Goal: Complete application form: Complete application form

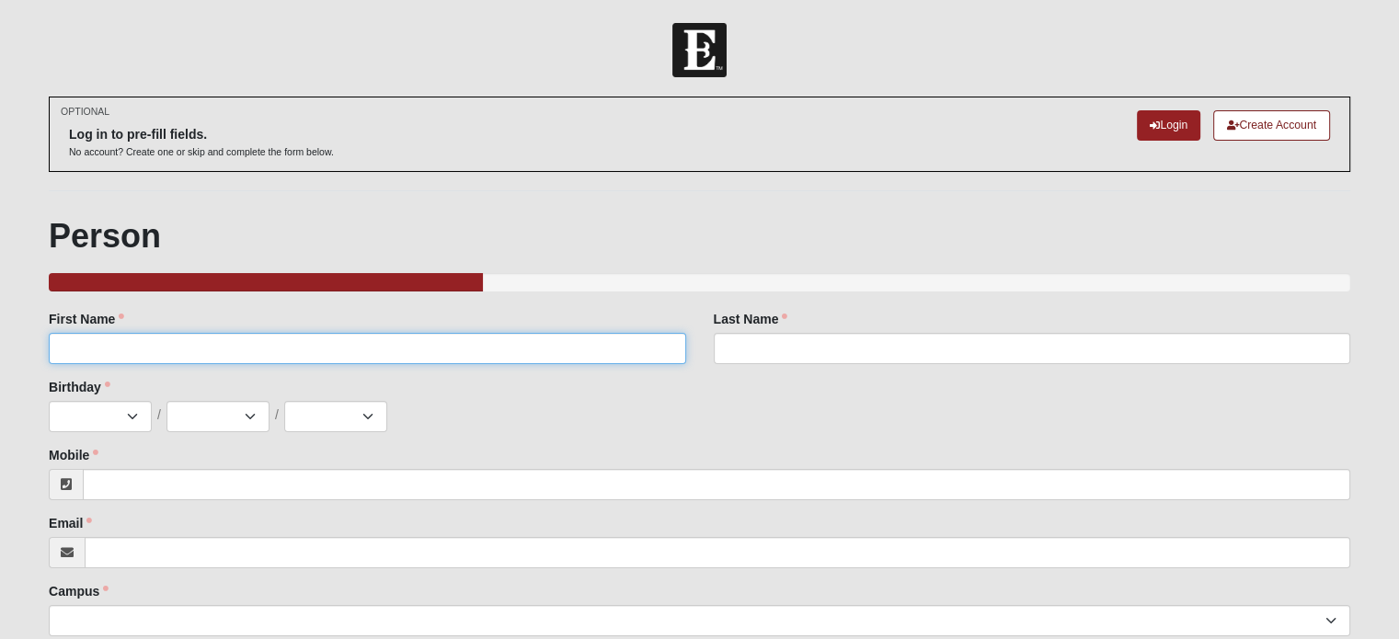
click at [361, 347] on input "First Name" at bounding box center [367, 348] width 636 height 31
type input "[PERSON_NAME]"
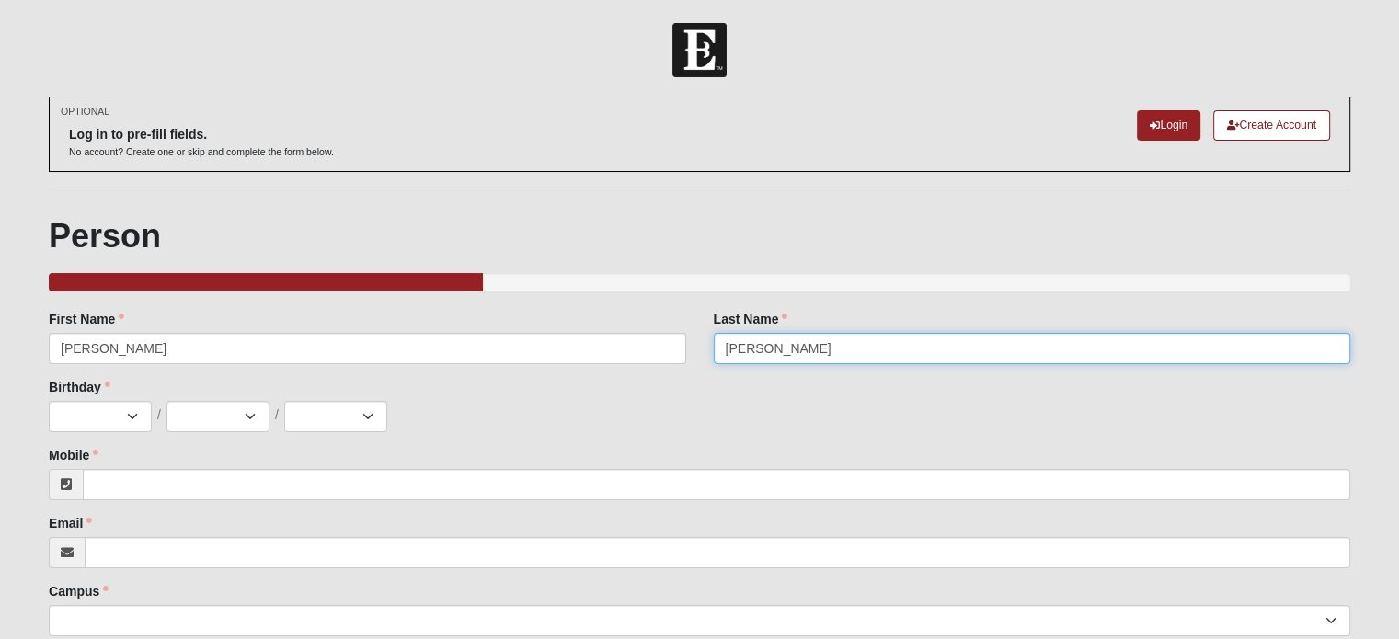
type input "[PERSON_NAME]"
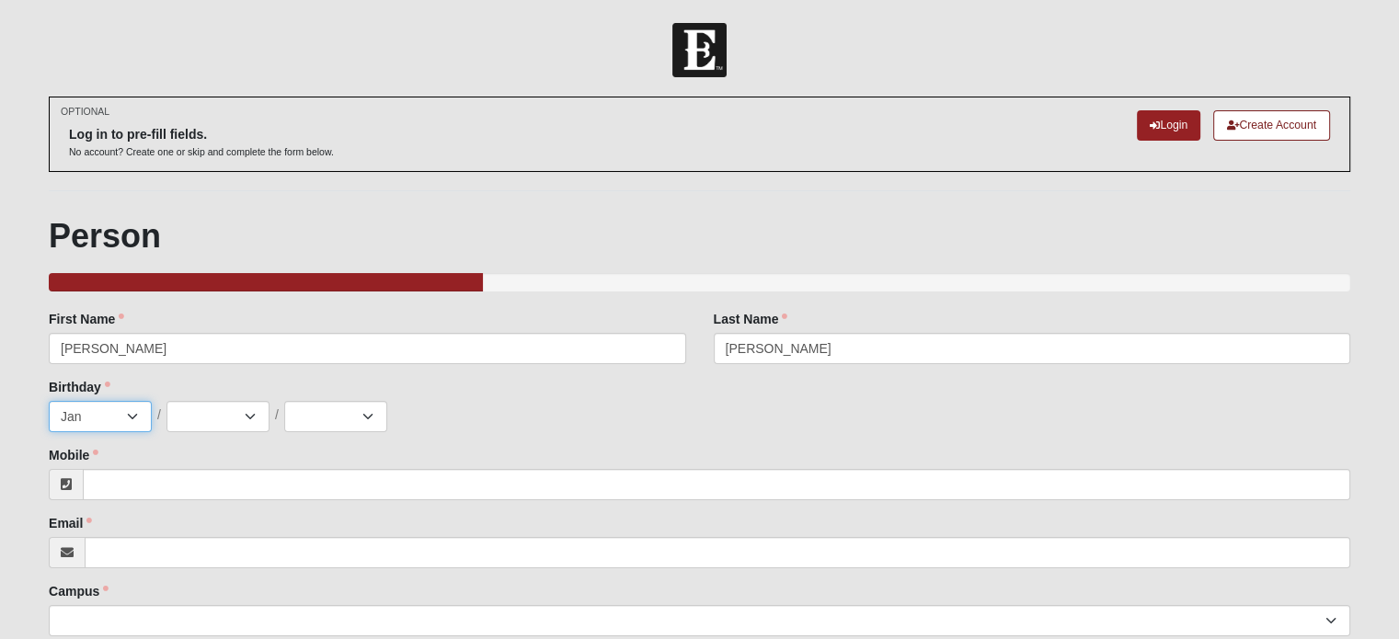
select select "6"
select select "7"
click at [362, 415] on select "2025 2024 2023 2022 2021 2020 2019 2018 2017 2016 2015 2014 2013 2012 2011 2010…" at bounding box center [335, 416] width 103 height 31
select select "1987"
click at [284, 401] on select "2025 2024 2023 2022 2021 2020 2019 2018 2017 2016 2015 2014 2013 2012 2011 2010…" at bounding box center [335, 416] width 103 height 31
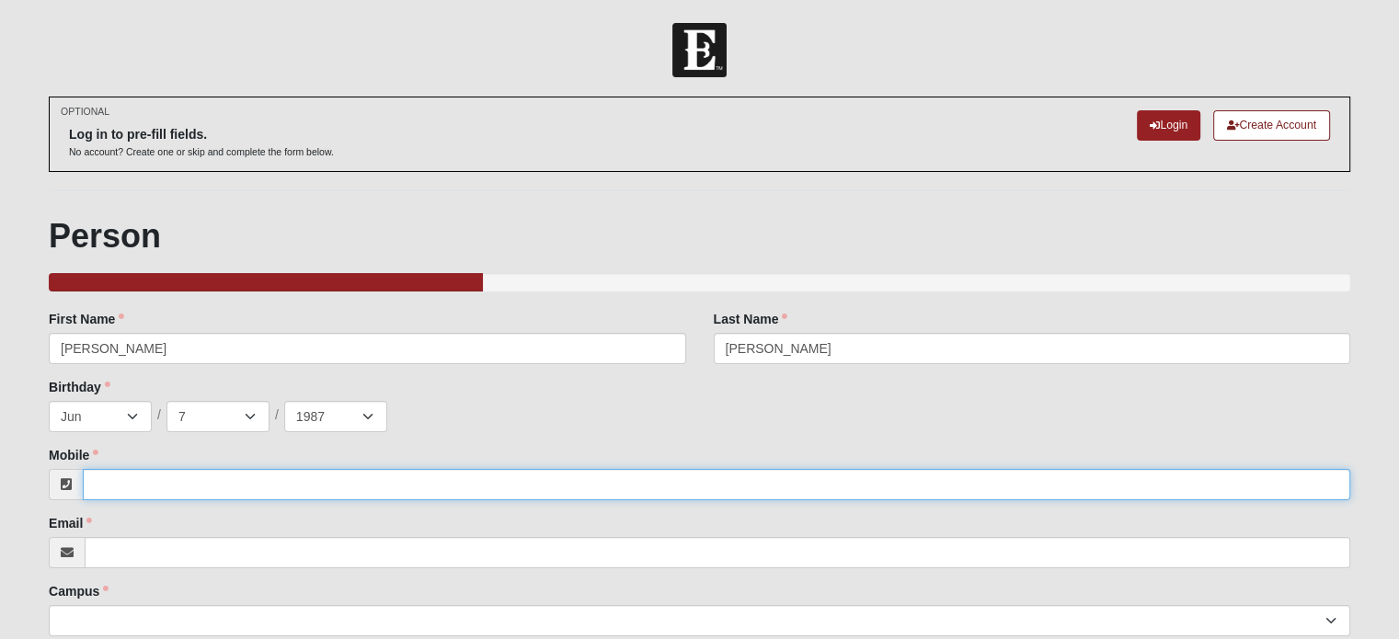
click at [212, 490] on input "Mobile" at bounding box center [716, 484] width 1267 height 31
type input "[PHONE_NUMBER]"
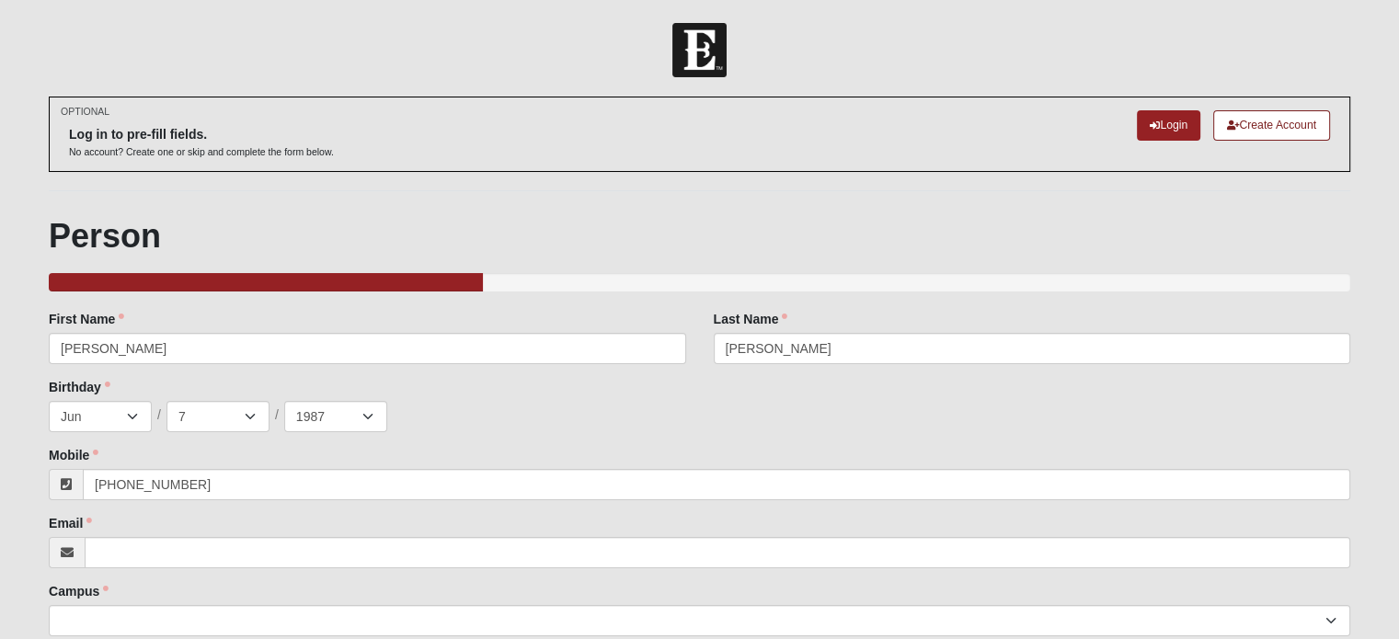
type input "[EMAIL_ADDRESS][DOMAIN_NAME]"
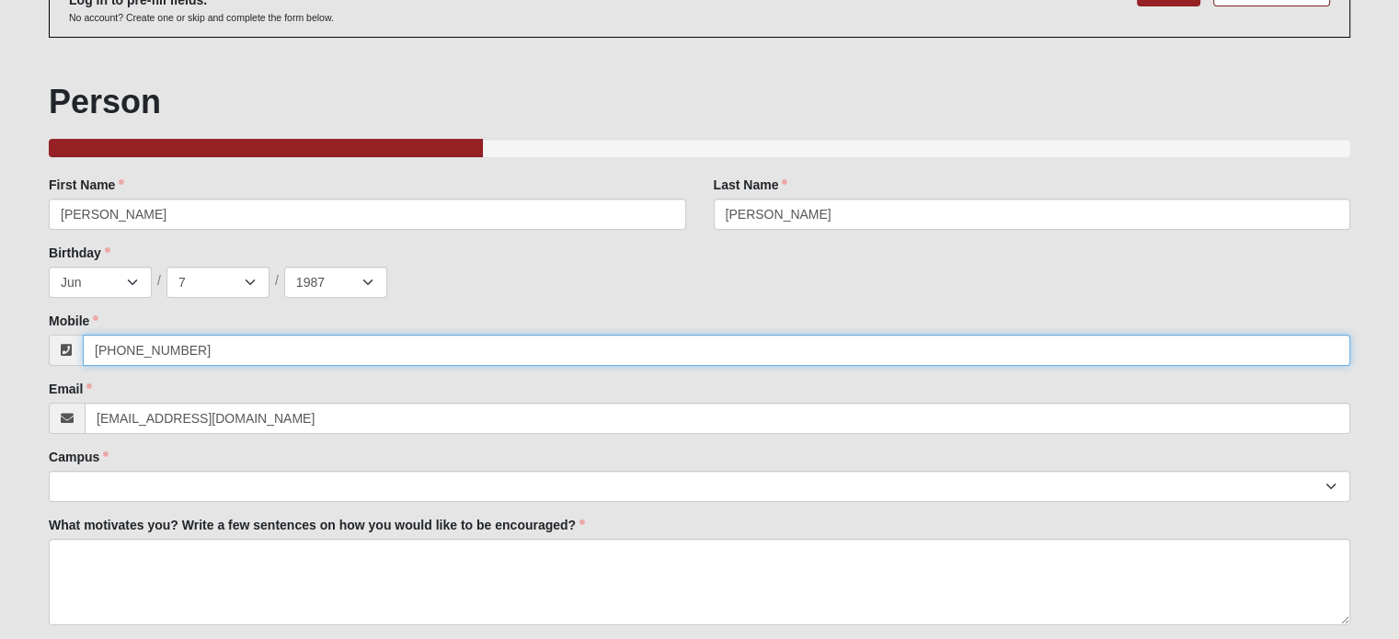
scroll to position [184, 0]
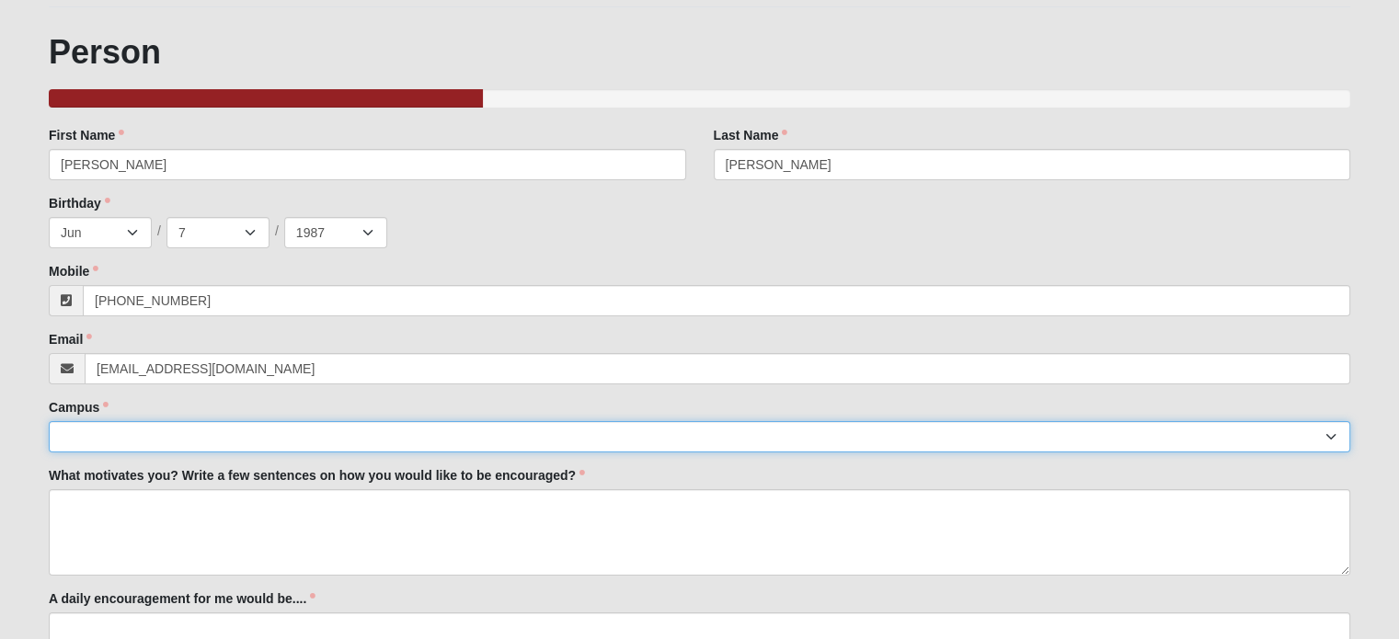
click at [223, 440] on select "Arlington Baymeadows Eleven22 Online [PERSON_NAME][GEOGRAPHIC_DATA] Jesup [GEOG…" at bounding box center [699, 436] width 1301 height 31
select select "2"
click at [49, 421] on select "Arlington Baymeadows Eleven22 Online [PERSON_NAME][GEOGRAPHIC_DATA] Jesup [GEOG…" at bounding box center [699, 436] width 1301 height 31
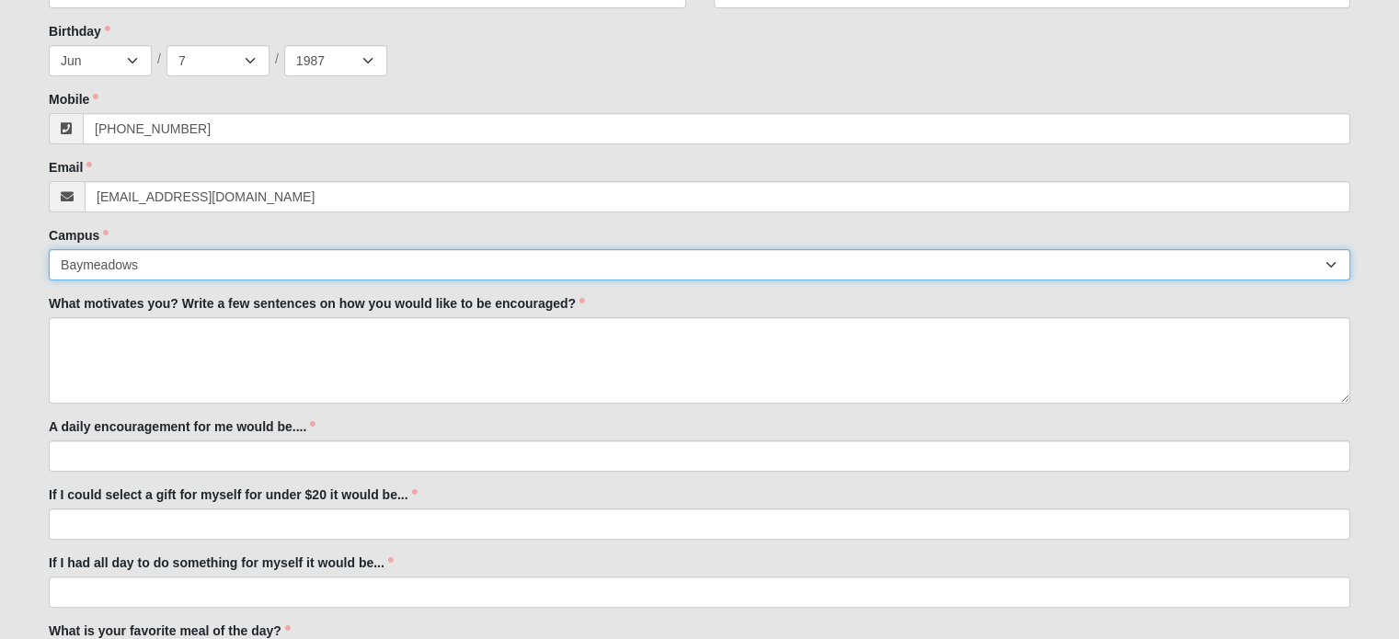
scroll to position [386, 0]
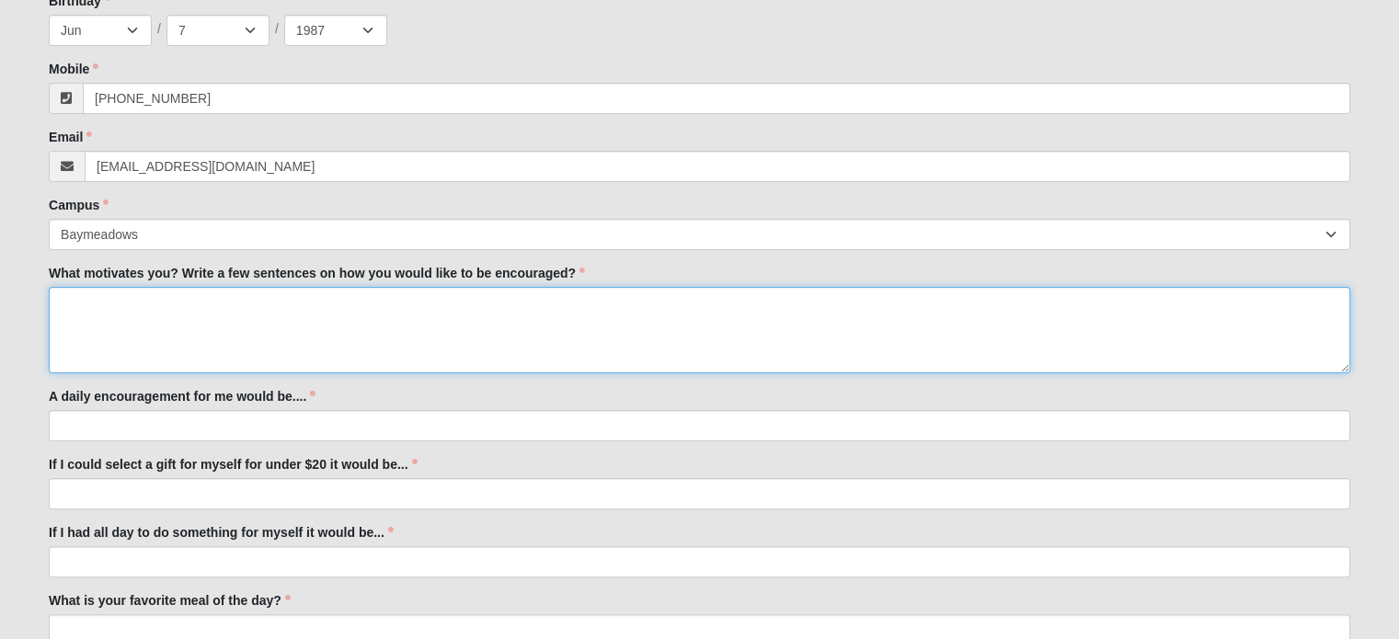
click at [180, 310] on textarea "What motivates you? Write a few sentences on how you would like to be encourage…" at bounding box center [699, 330] width 1301 height 86
type textarea "I"
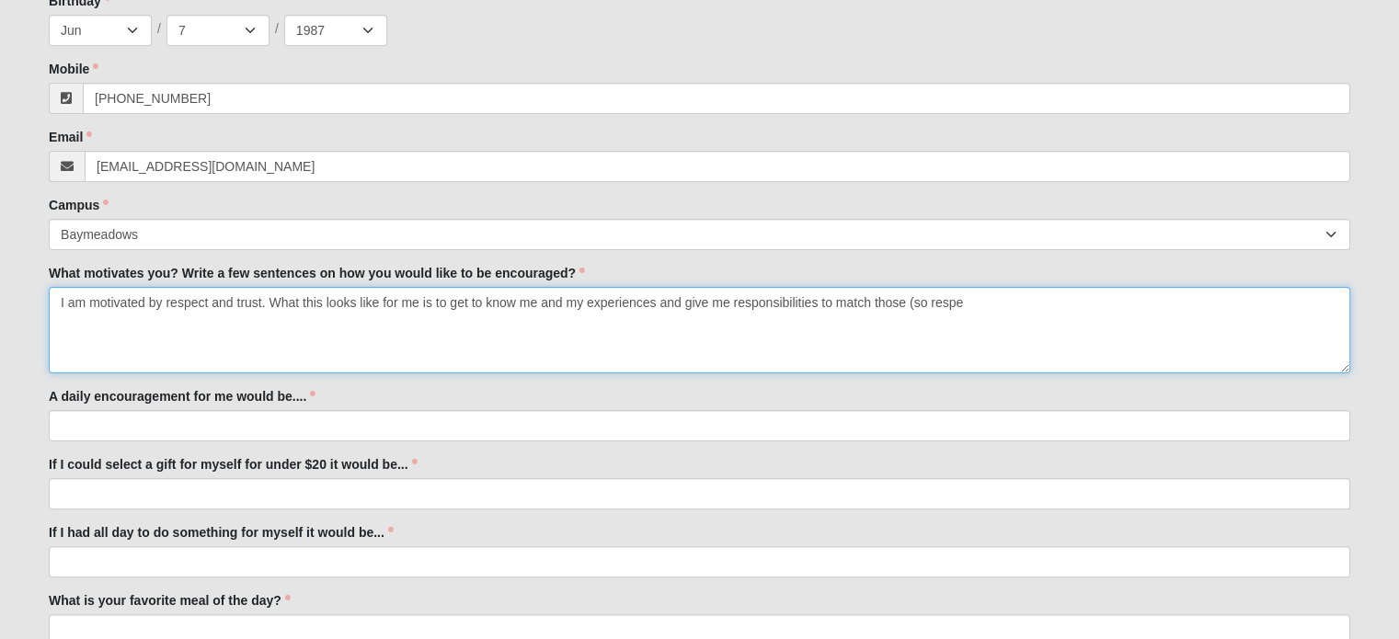
scroll to position [368, 0]
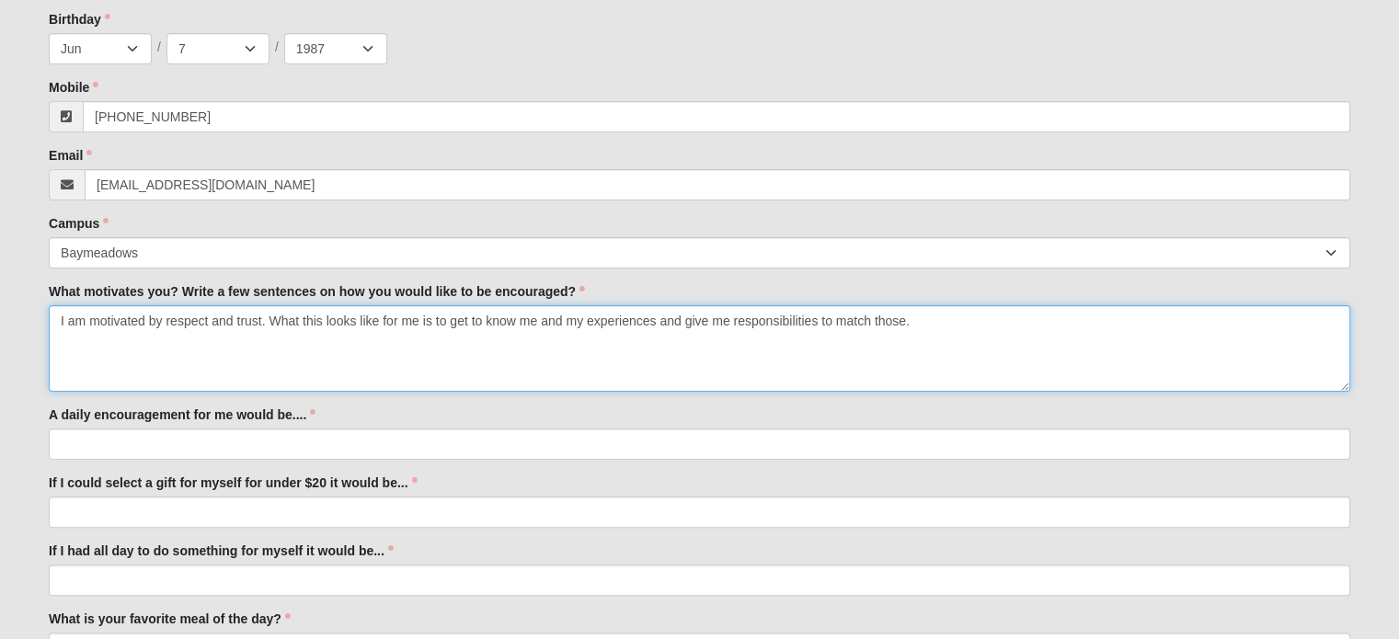
type textarea "I am motivated by respect and trust. What this looks like for me is to get to k…"
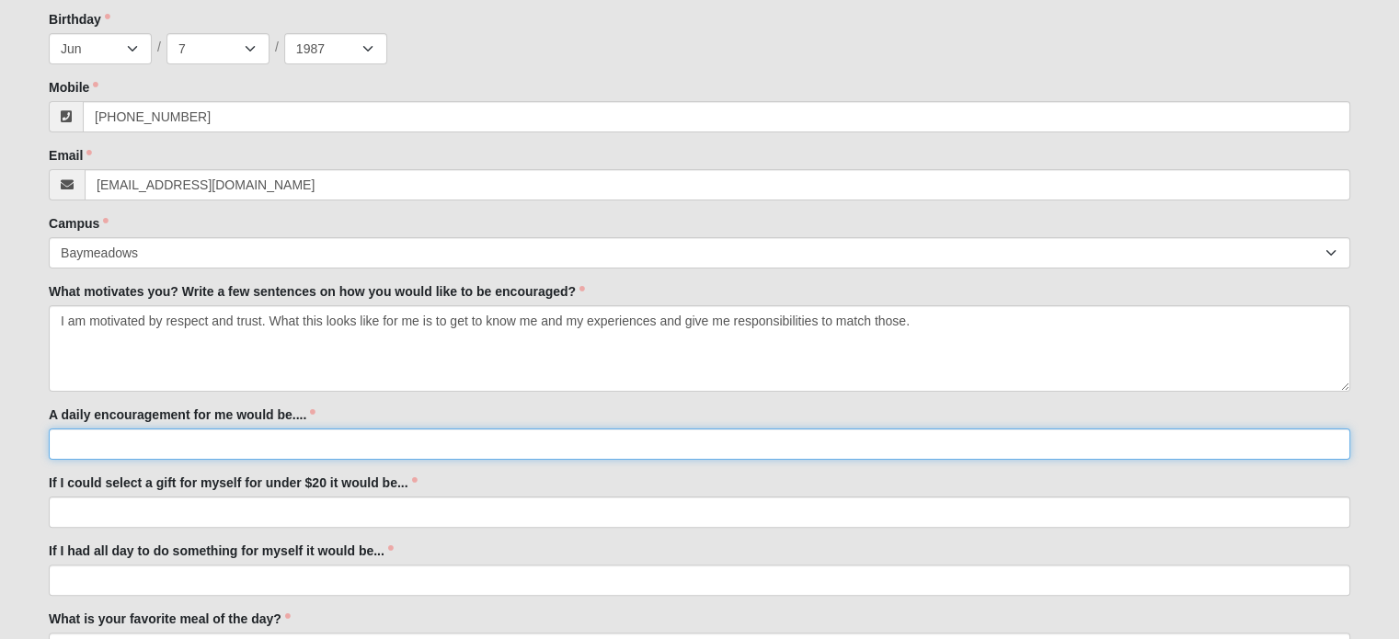
click at [118, 435] on input "A daily encouragement for me would be...." at bounding box center [699, 443] width 1301 height 31
type input ""You've experienced X, so you would be good at X.""
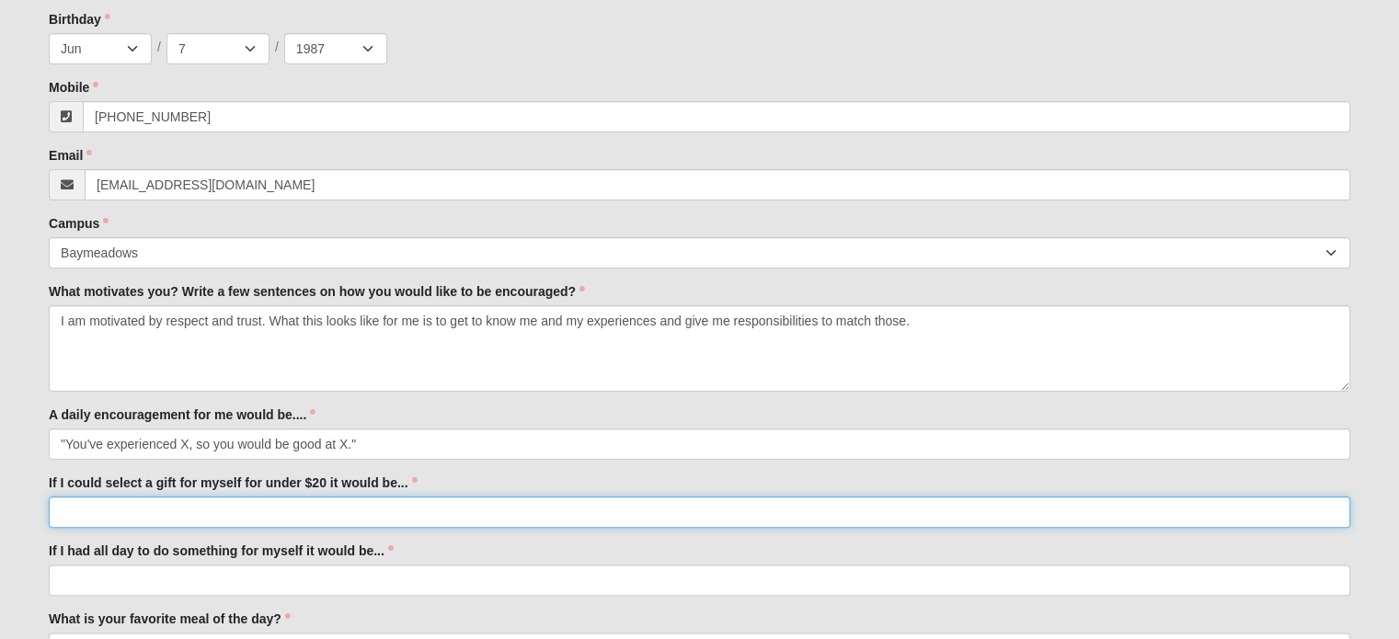
click at [195, 510] on input "If I could select a gift for myself for under $20 it would be..." at bounding box center [699, 512] width 1301 height 31
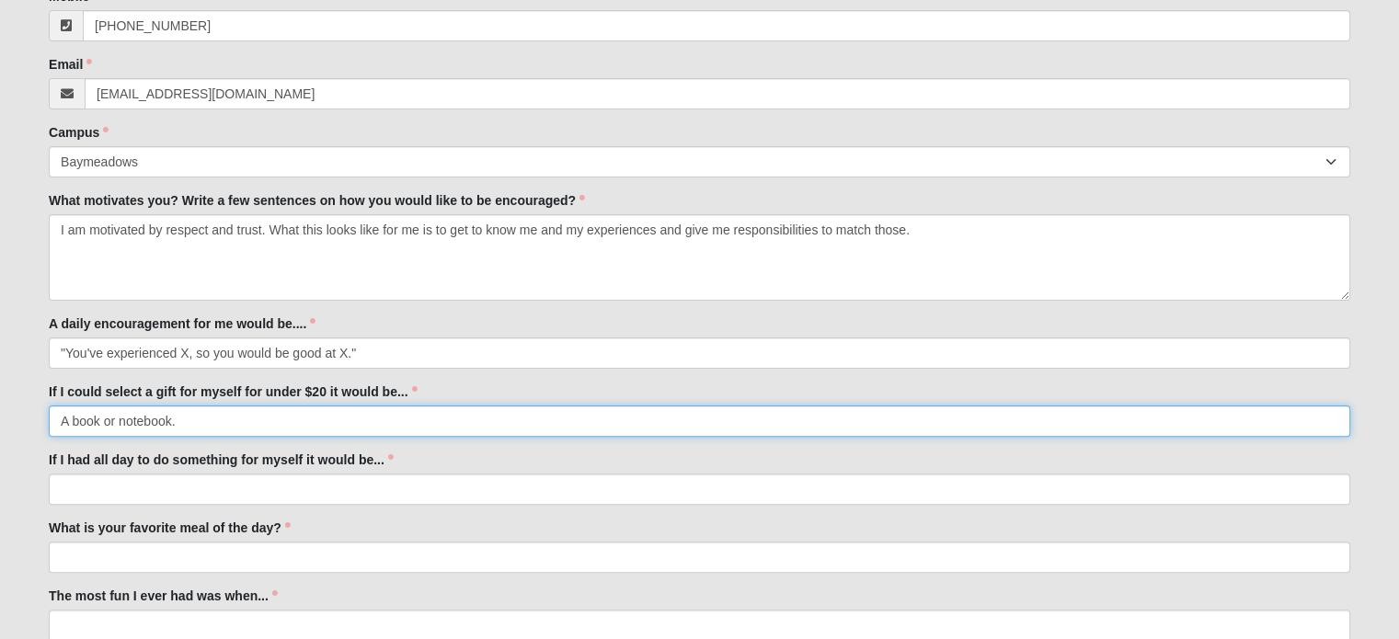
scroll to position [491, 0]
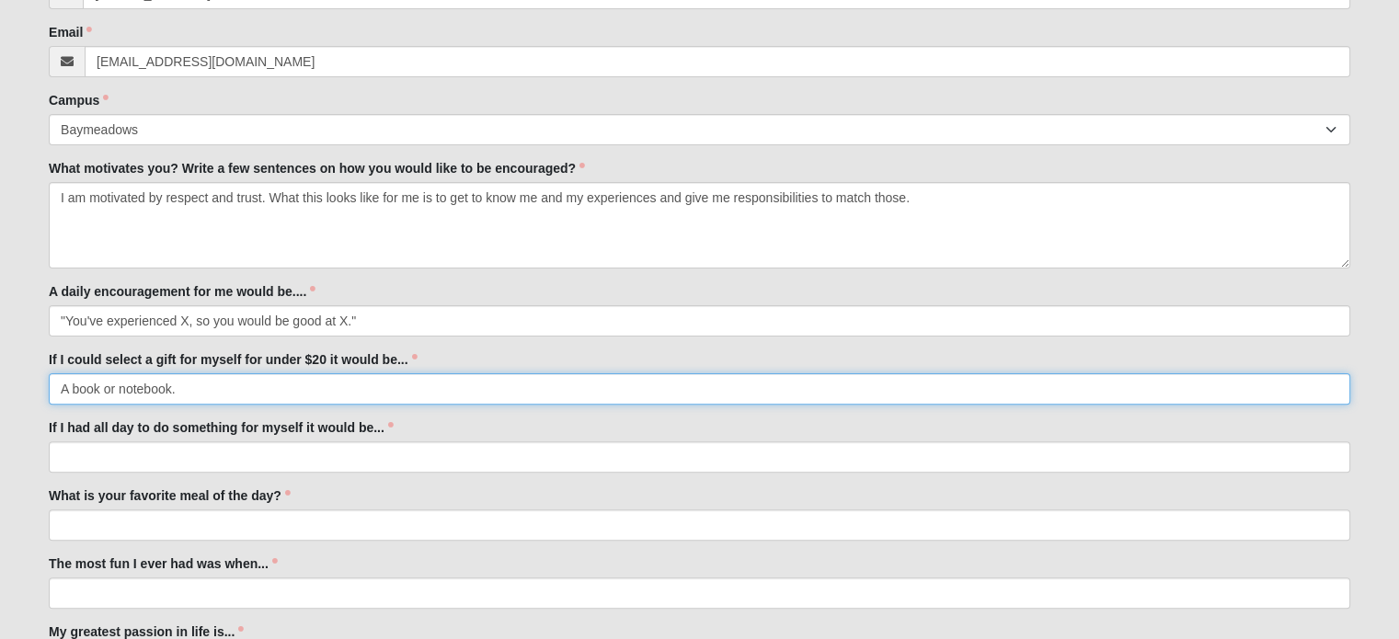
type input "A book or notebook."
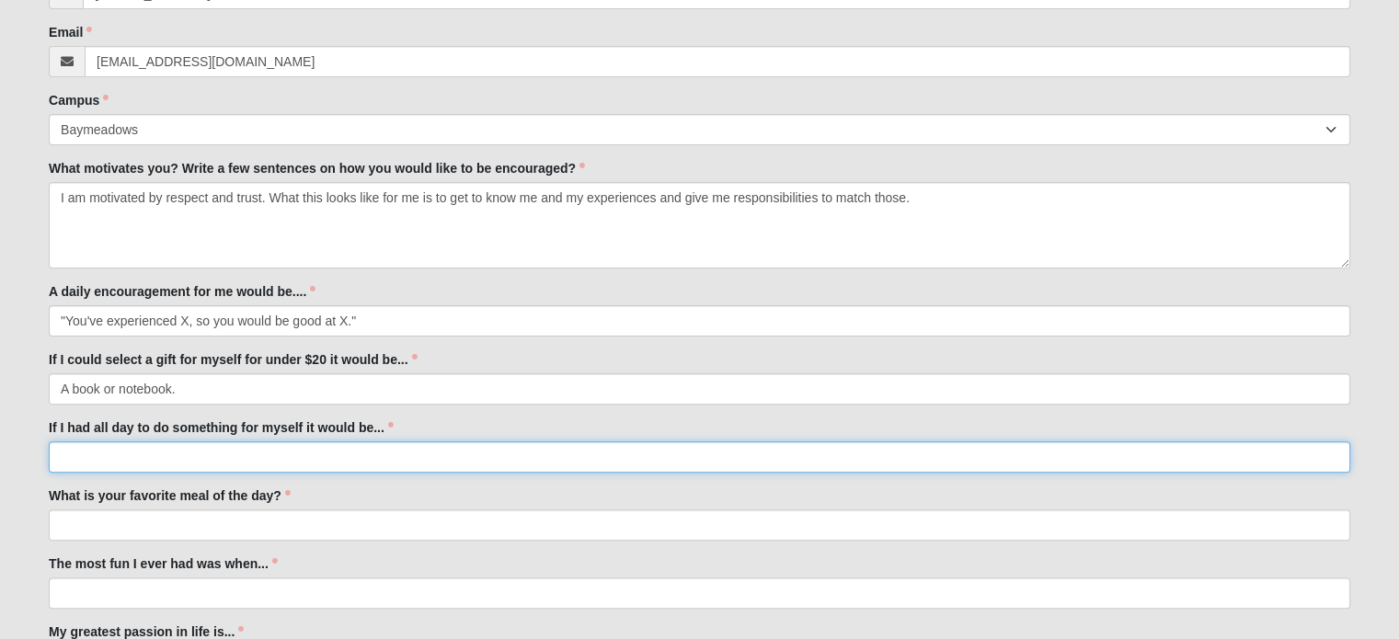
click at [237, 460] on input "If I had all day to do something for myself it would be..." at bounding box center [699, 456] width 1301 height 31
type input "Go explore a place where I could walk around outside."
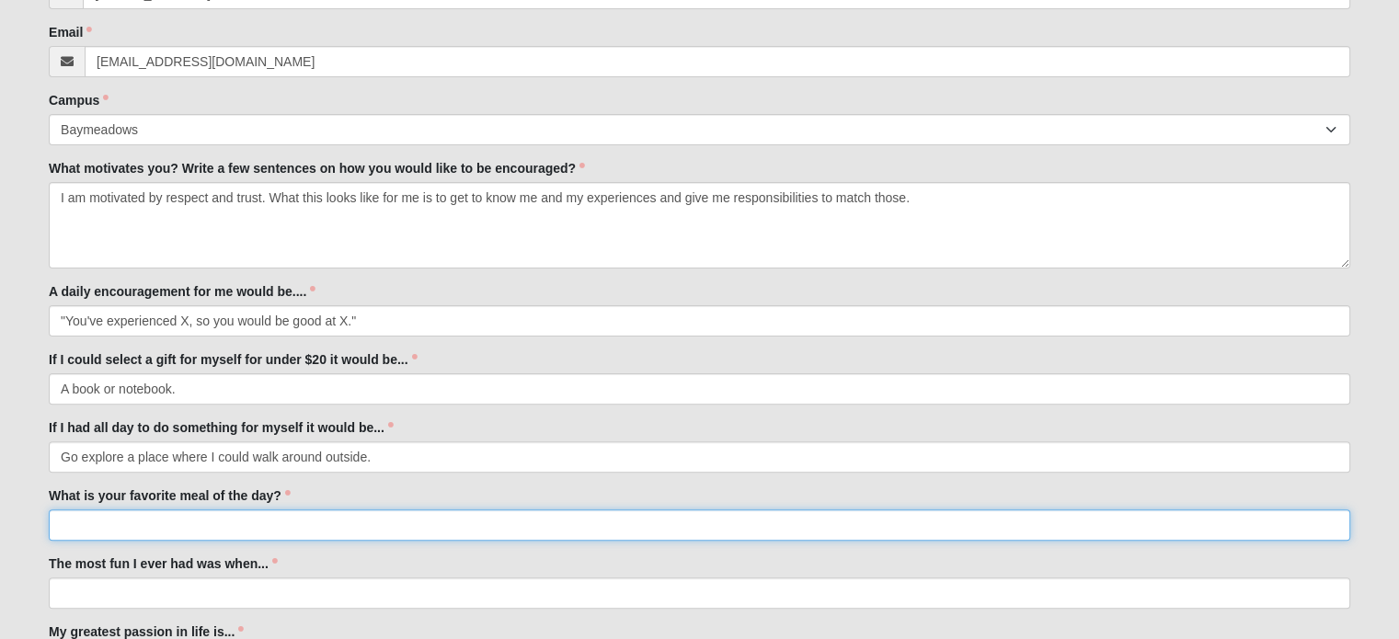
click at [195, 529] on input "What is your favorite meal of the day?" at bounding box center [699, 524] width 1301 height 31
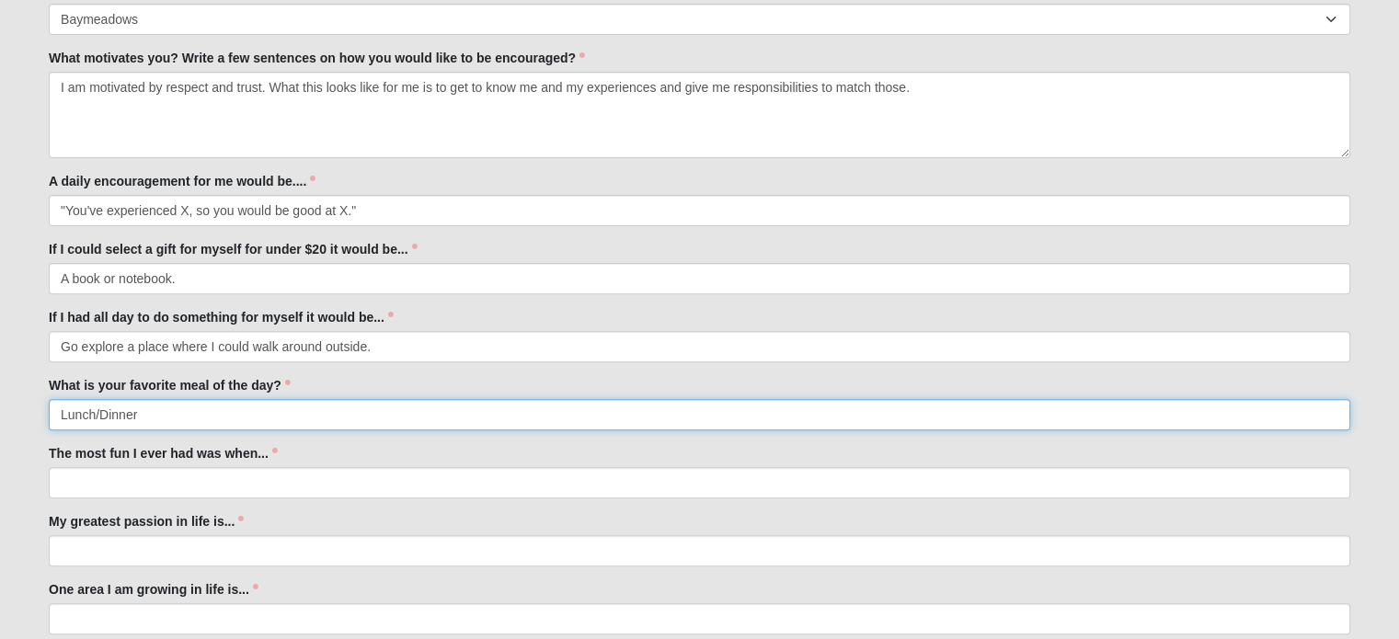
scroll to position [621, 0]
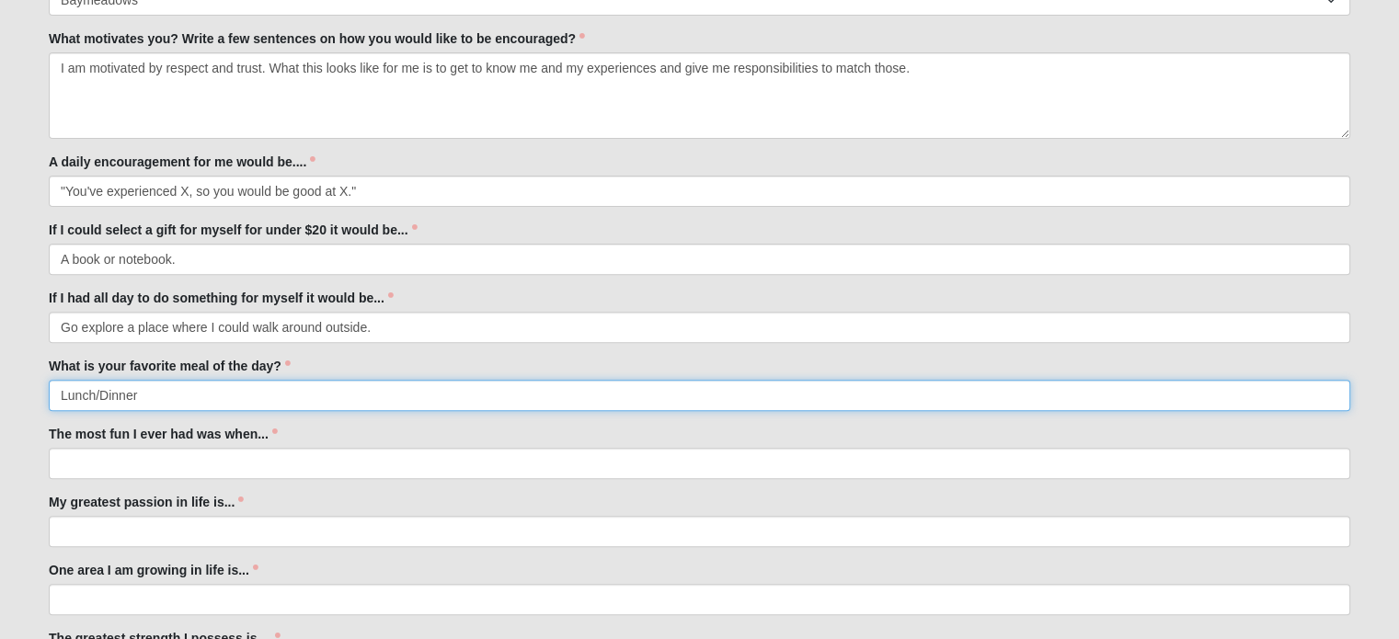
type input "Lunch/Dinner"
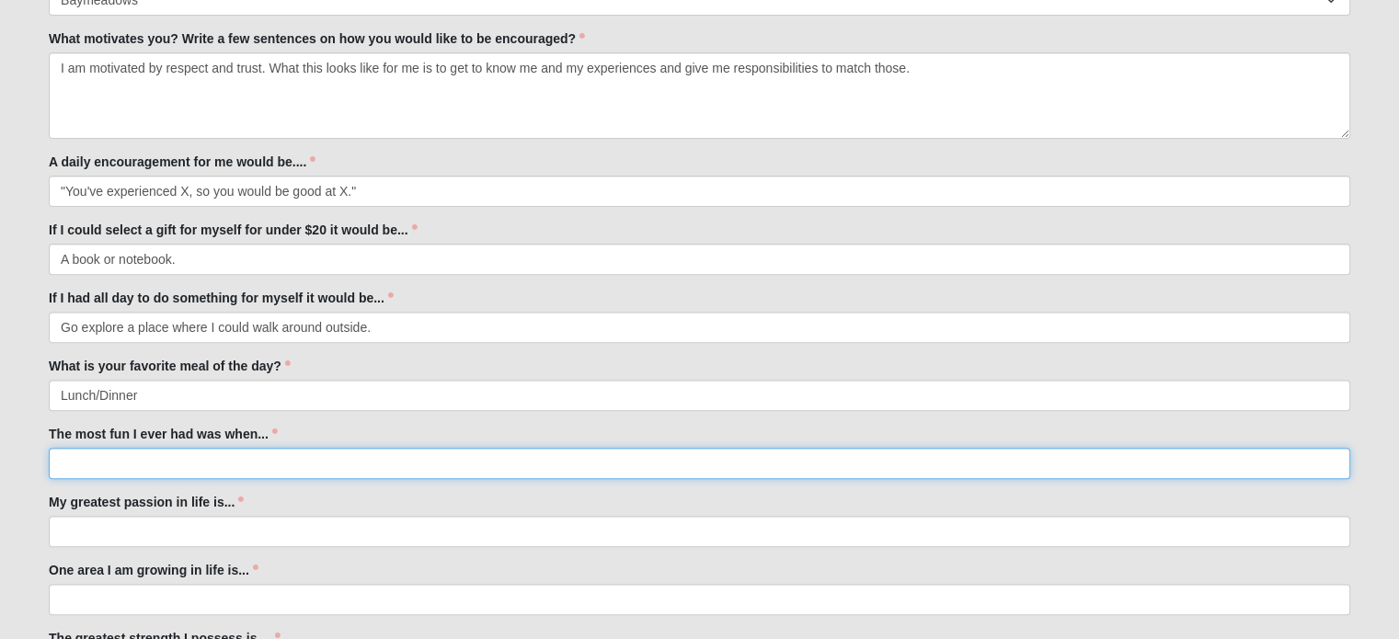
click at [195, 462] on input "The most fun I ever had was when..." at bounding box center [699, 463] width 1301 height 31
type input "I was hanging out with family or friends."
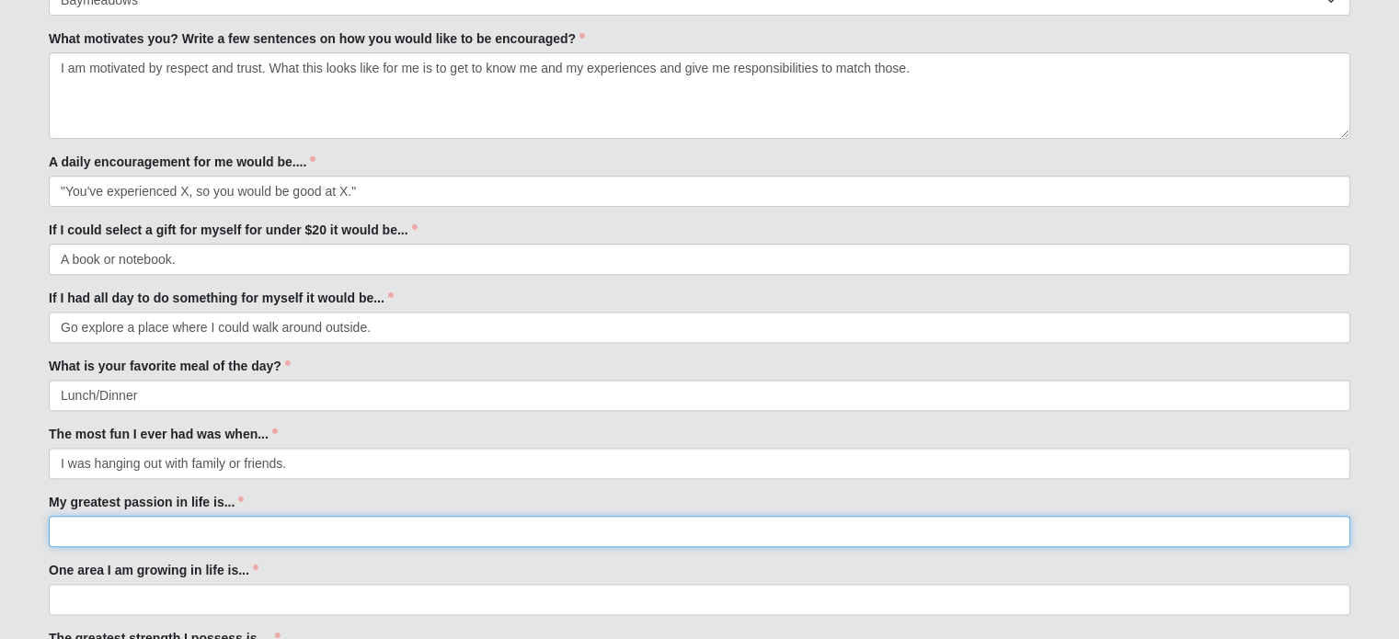
click at [191, 518] on input "My greatest passion in life is..." at bounding box center [699, 531] width 1301 height 31
type input "T"
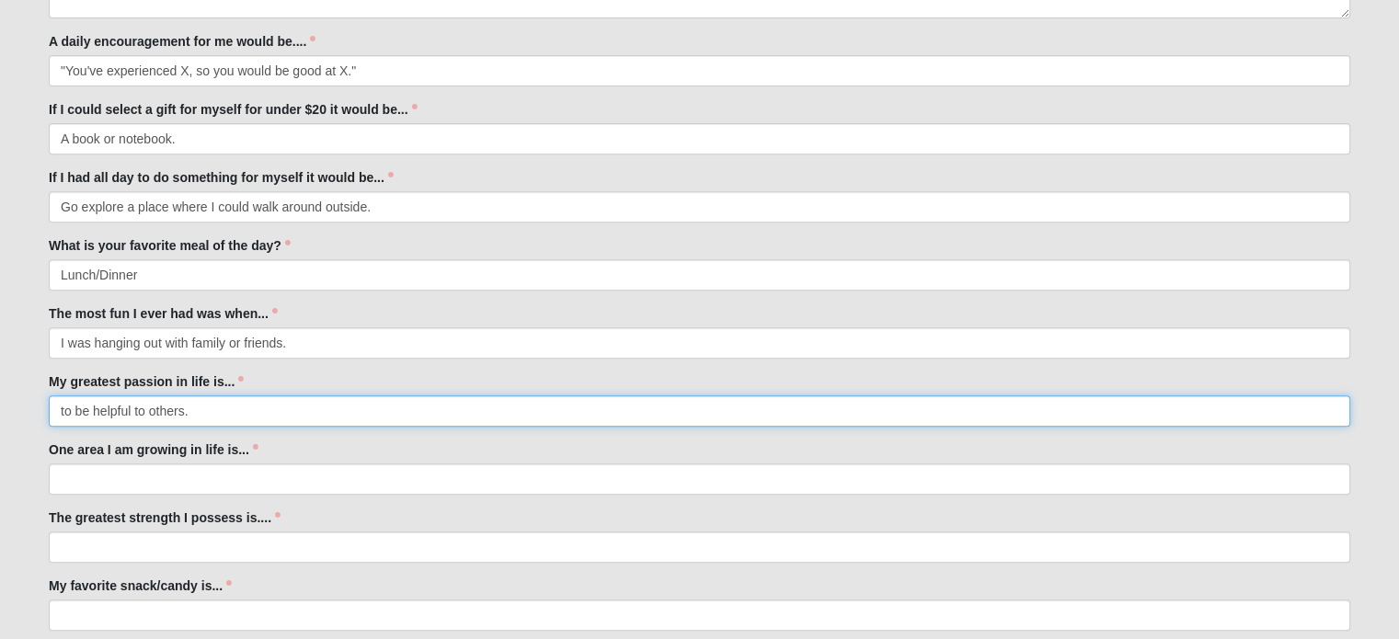
scroll to position [742, 0]
type input "to be helpful to others."
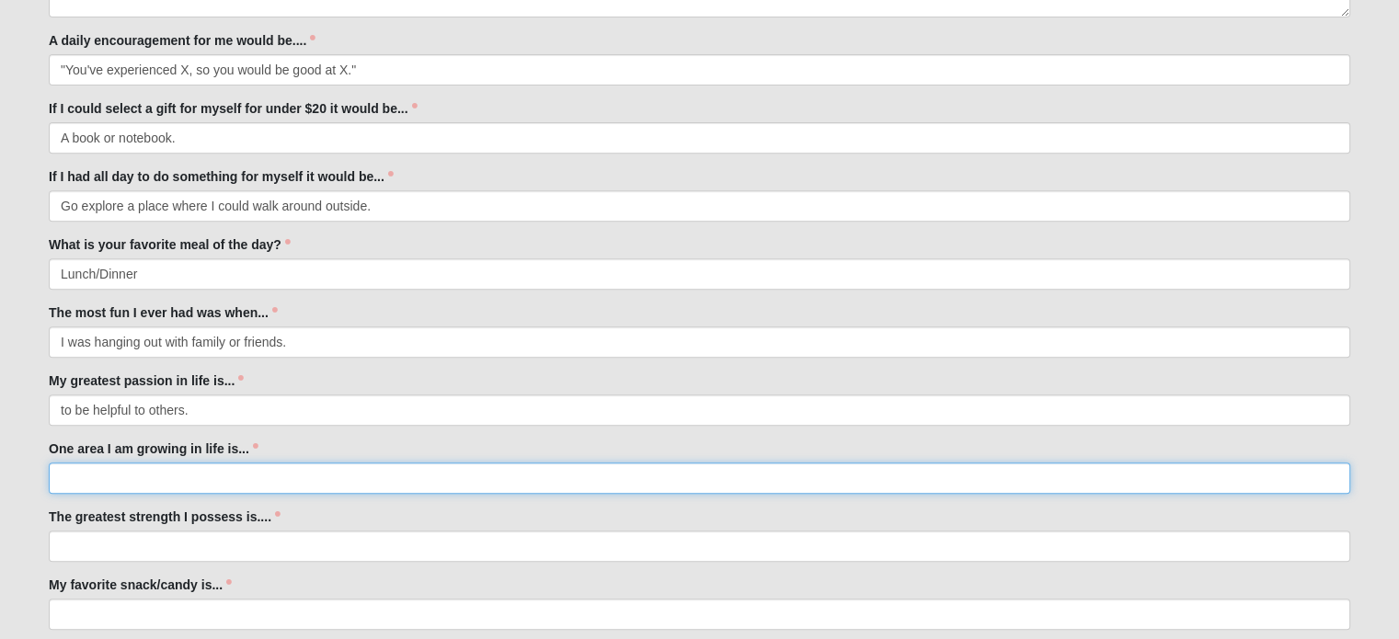
click at [158, 474] on input "One area I am growing in life is..." at bounding box center [699, 477] width 1301 height 31
type input "endurance to stick with uncomfortable seasons in life."
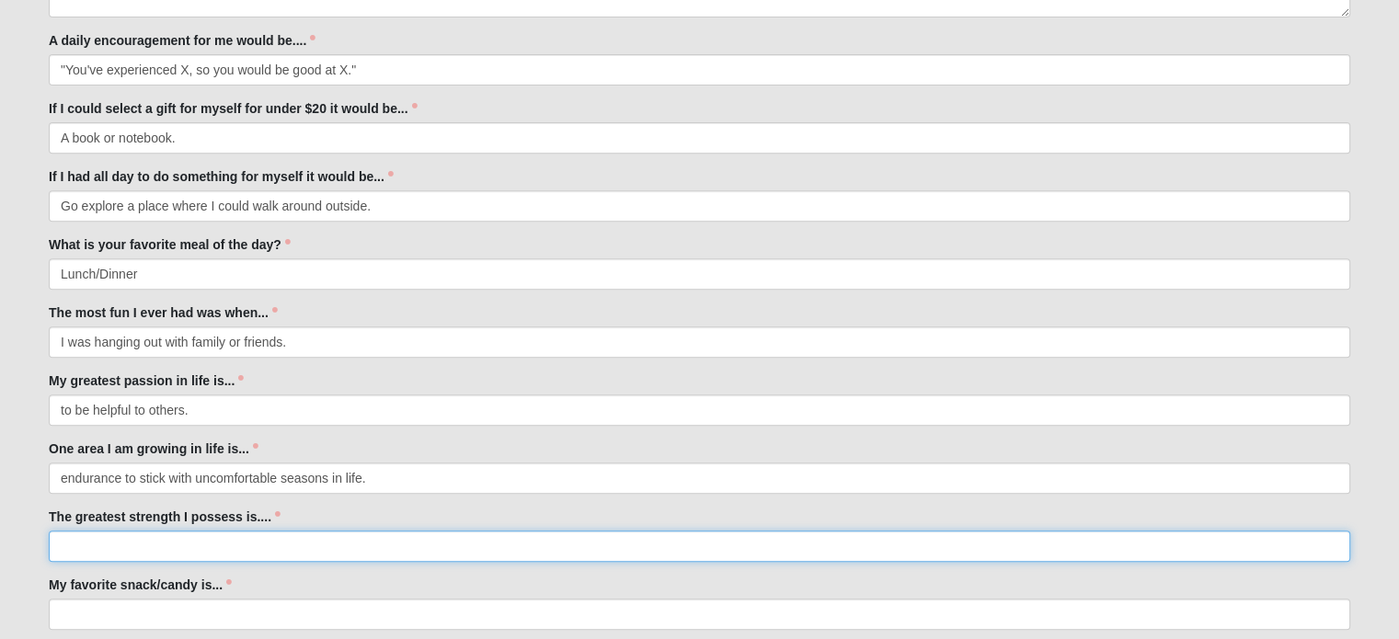
click at [69, 548] on input "The greatest strength I possess is...." at bounding box center [699, 546] width 1301 height 31
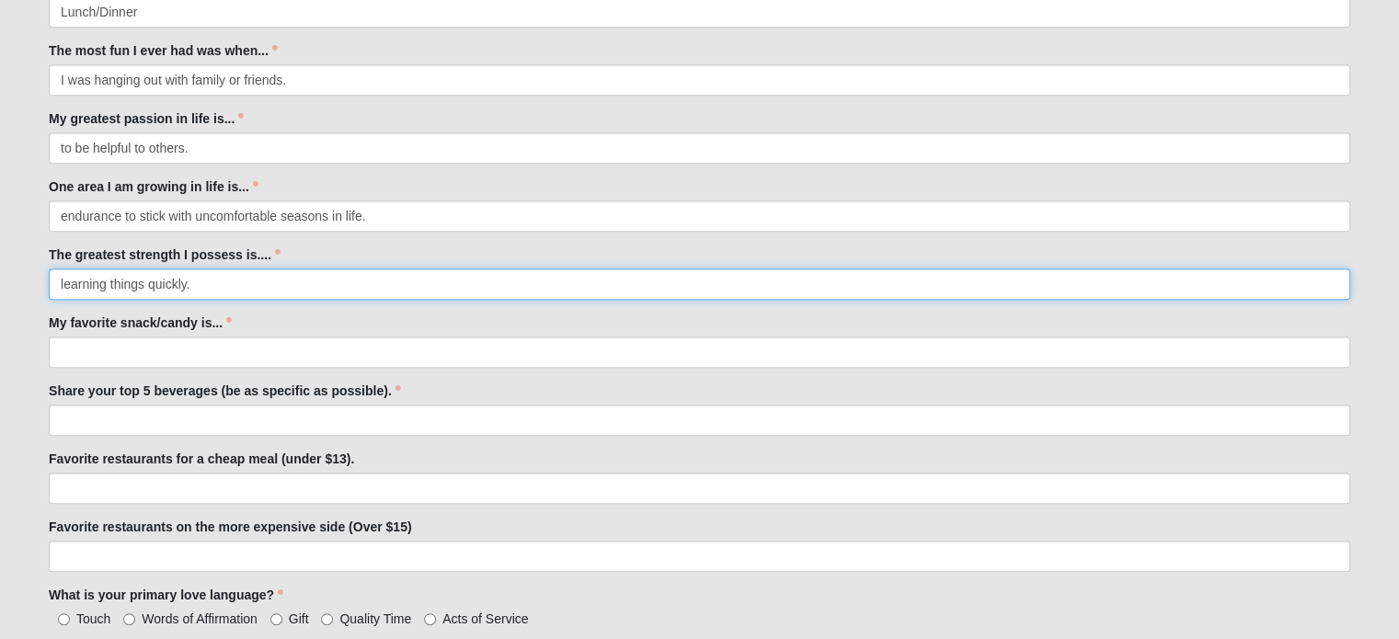
scroll to position [1004, 0]
type input "learning things quickly."
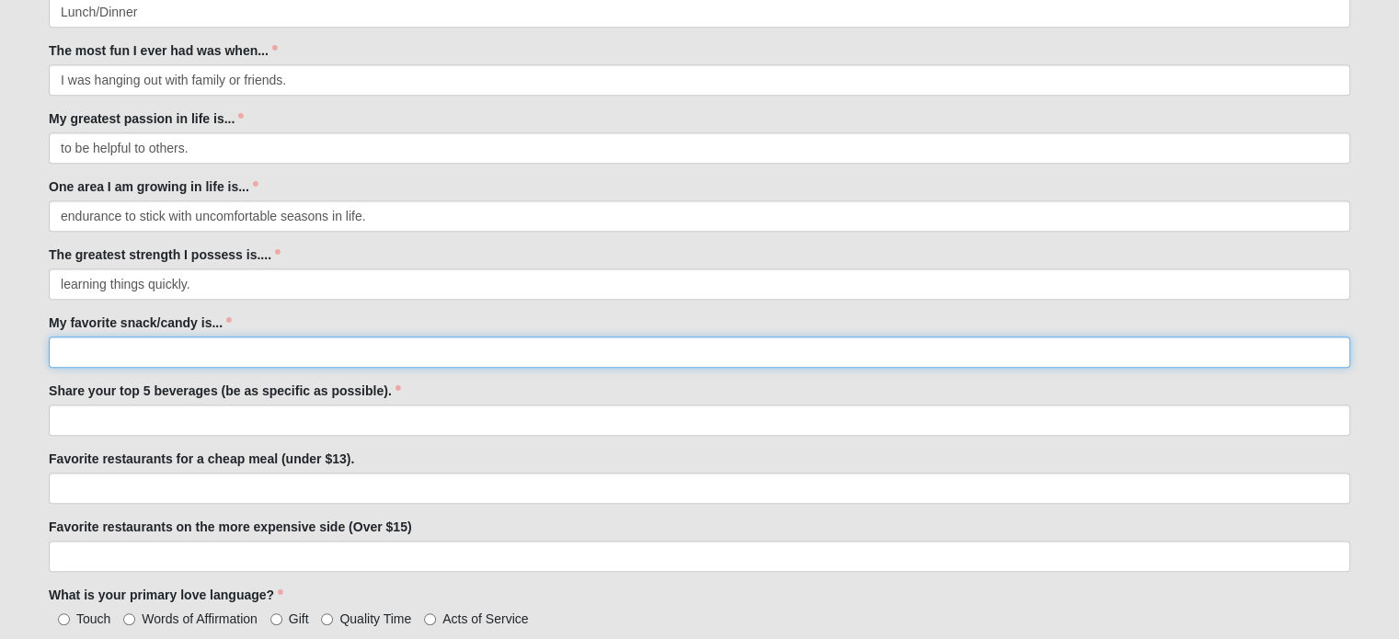
click at [76, 345] on input "My favorite snack/candy is..." at bounding box center [699, 352] width 1301 height 31
type input "cheese."
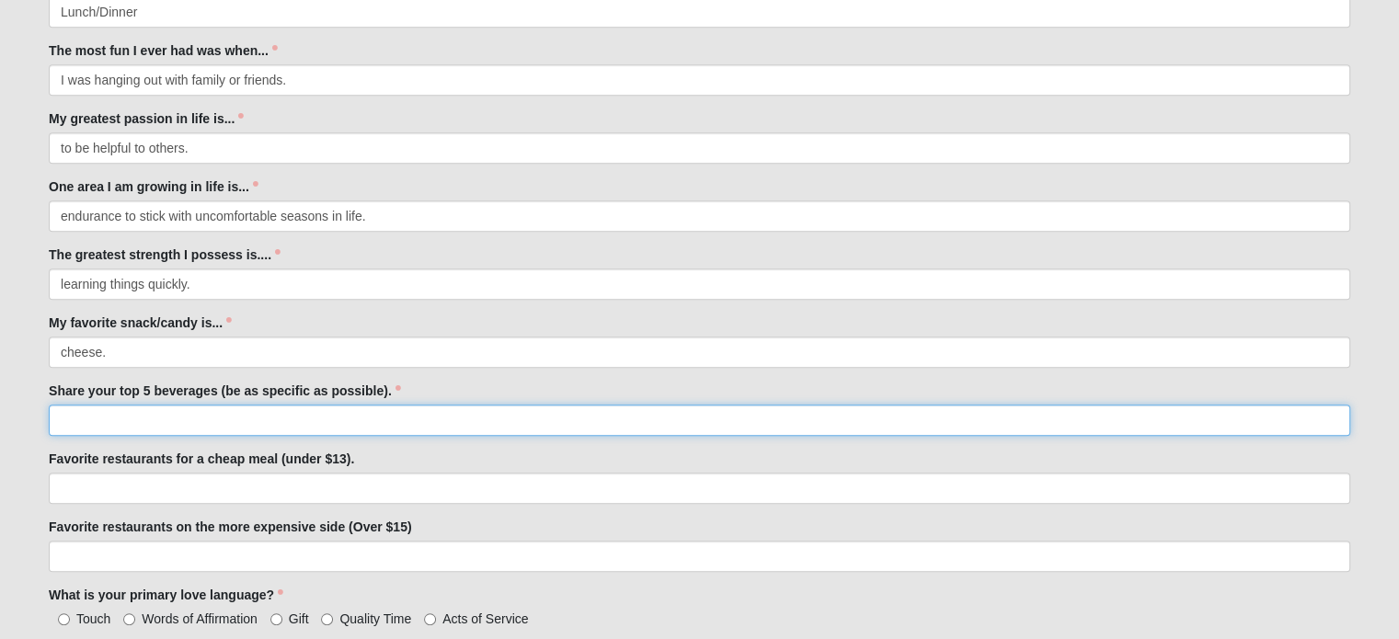
click at [232, 424] on input "Share your top 5 beverages (be as specific as possible)." at bounding box center [699, 420] width 1301 height 31
type input "s"
click at [347, 420] on input "black starbucks coffee, lemoncello La Croix, capuccino" at bounding box center [699, 420] width 1301 height 31
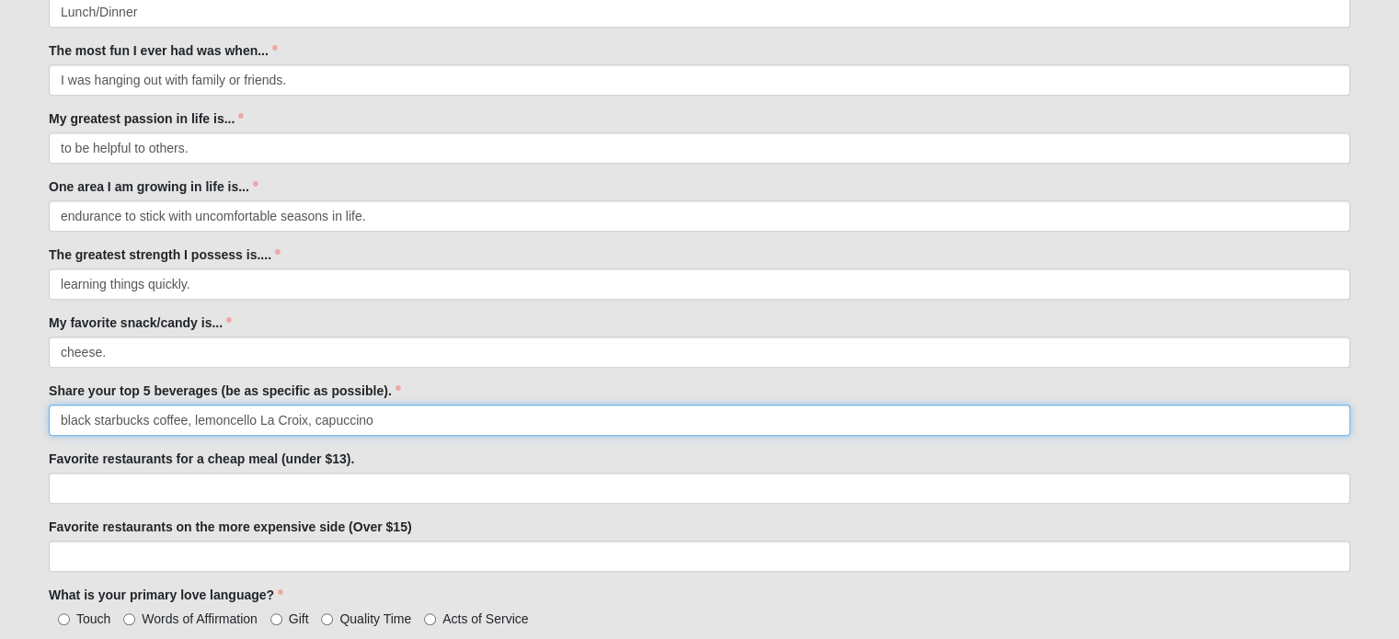
click at [347, 420] on input "black starbucks coffee, lemoncello La Croix, capuccino" at bounding box center [699, 420] width 1301 height 31
click at [375, 421] on input "black starbucks coffee, lemoncello La Croix, capuccino" at bounding box center [699, 420] width 1301 height 31
type input "black starbucks coffee, lemoncello La Croix, latte with whole milk from a local…"
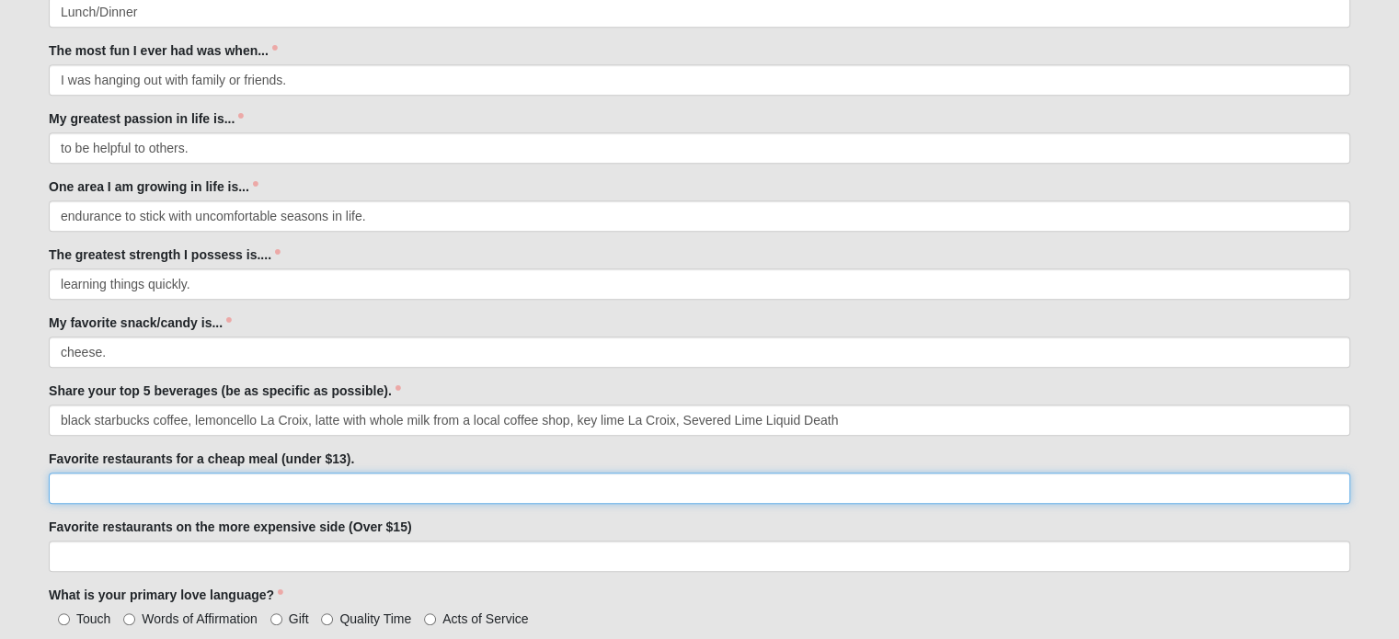
click at [239, 492] on input "Favorite restaurants for a cheap meal (under $13)." at bounding box center [699, 488] width 1301 height 31
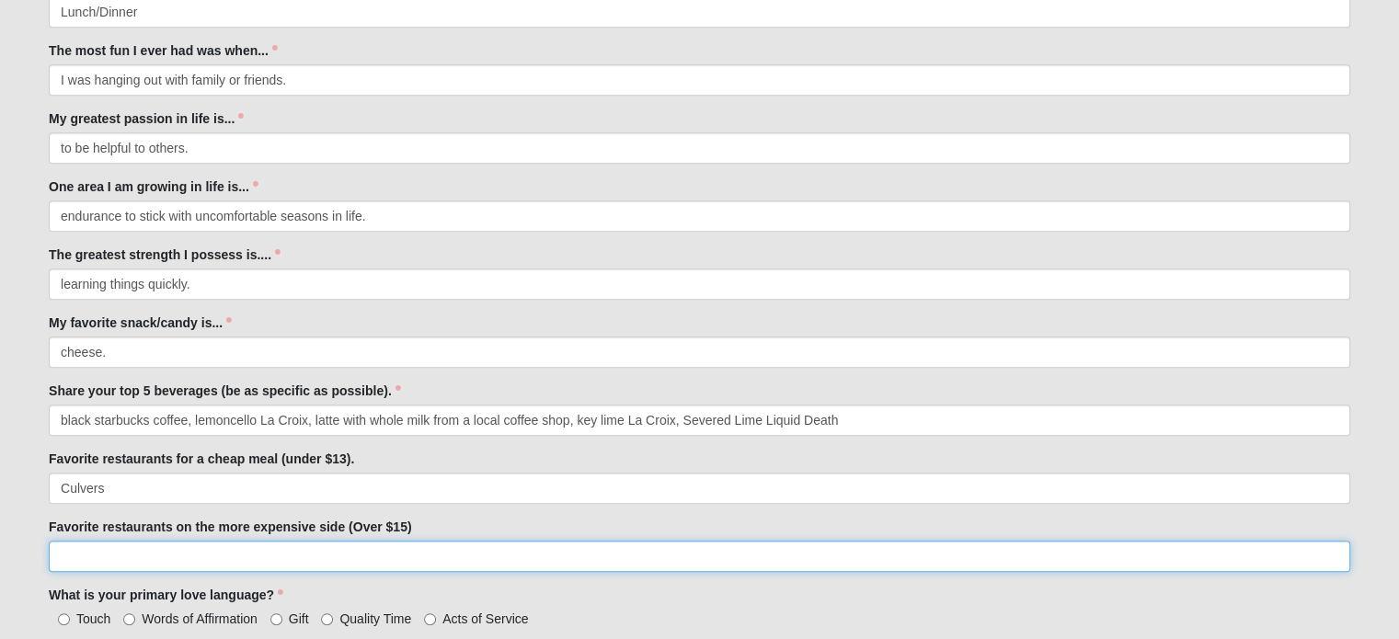
click at [202, 558] on input "Favorite restaurants on the more expensive side (Over $15)" at bounding box center [699, 556] width 1301 height 31
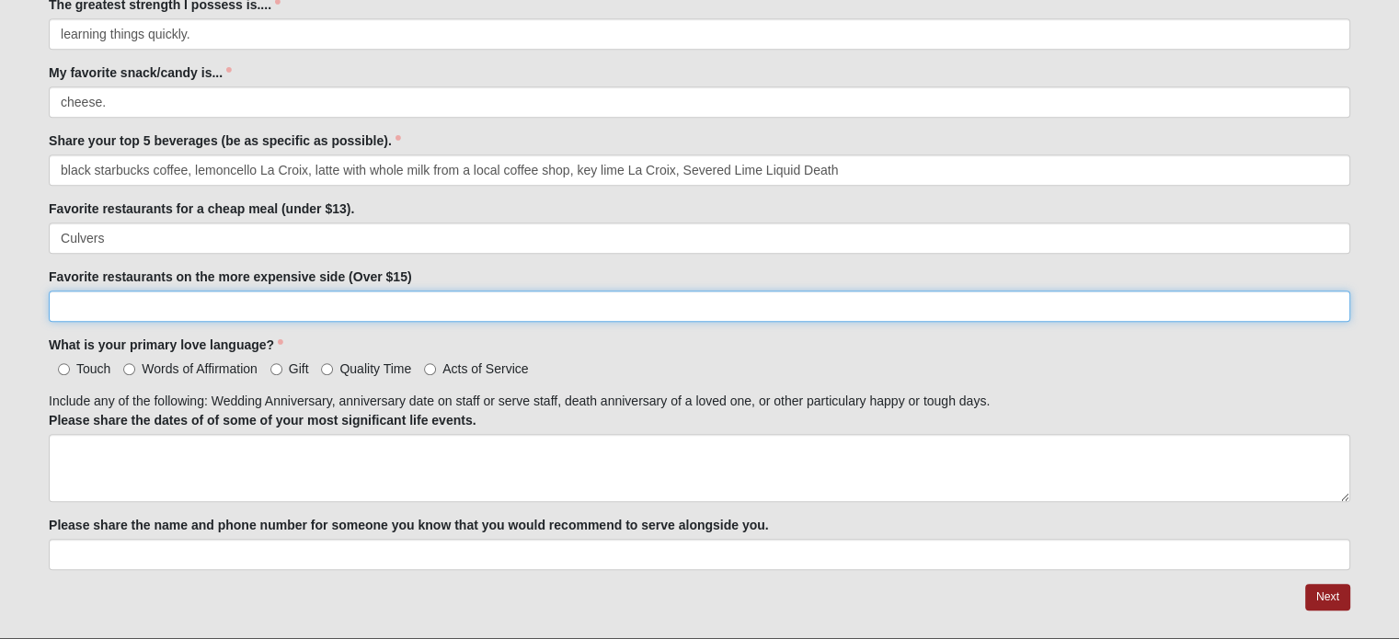
scroll to position [1252, 0]
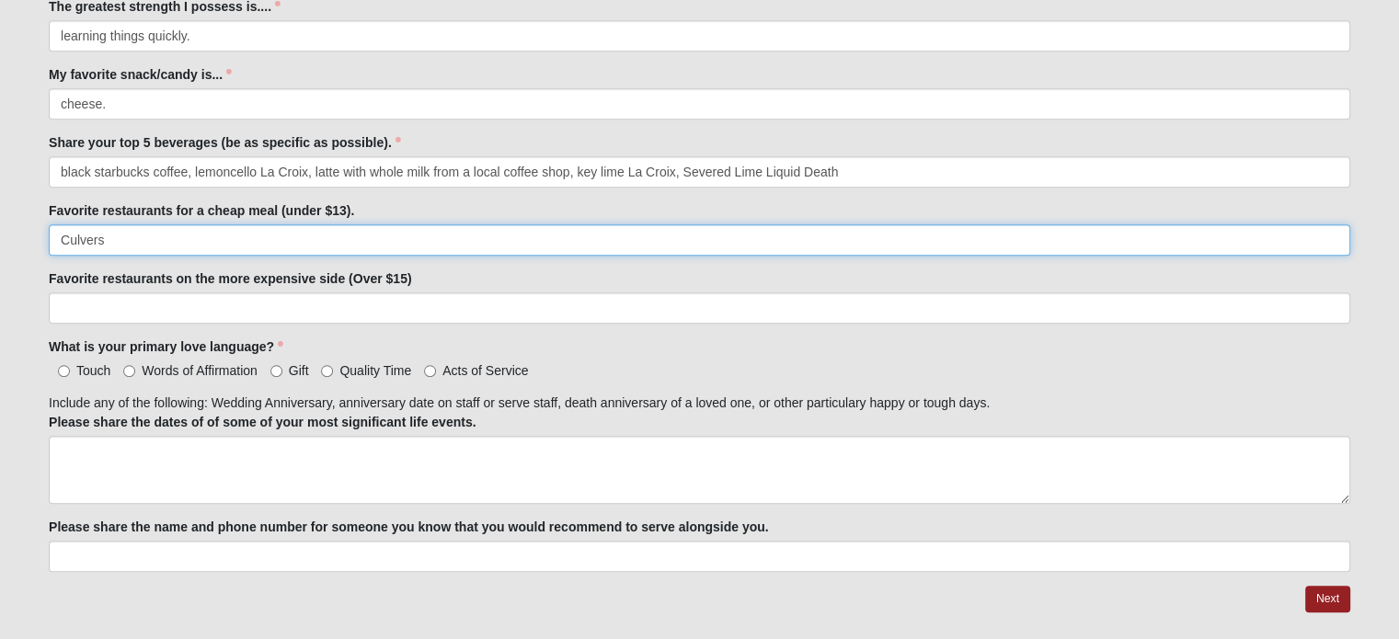
click at [147, 246] on input "Culvers" at bounding box center [699, 239] width 1301 height 31
type input "Culvers, [DEMOGRAPHIC_DATA] fil a"
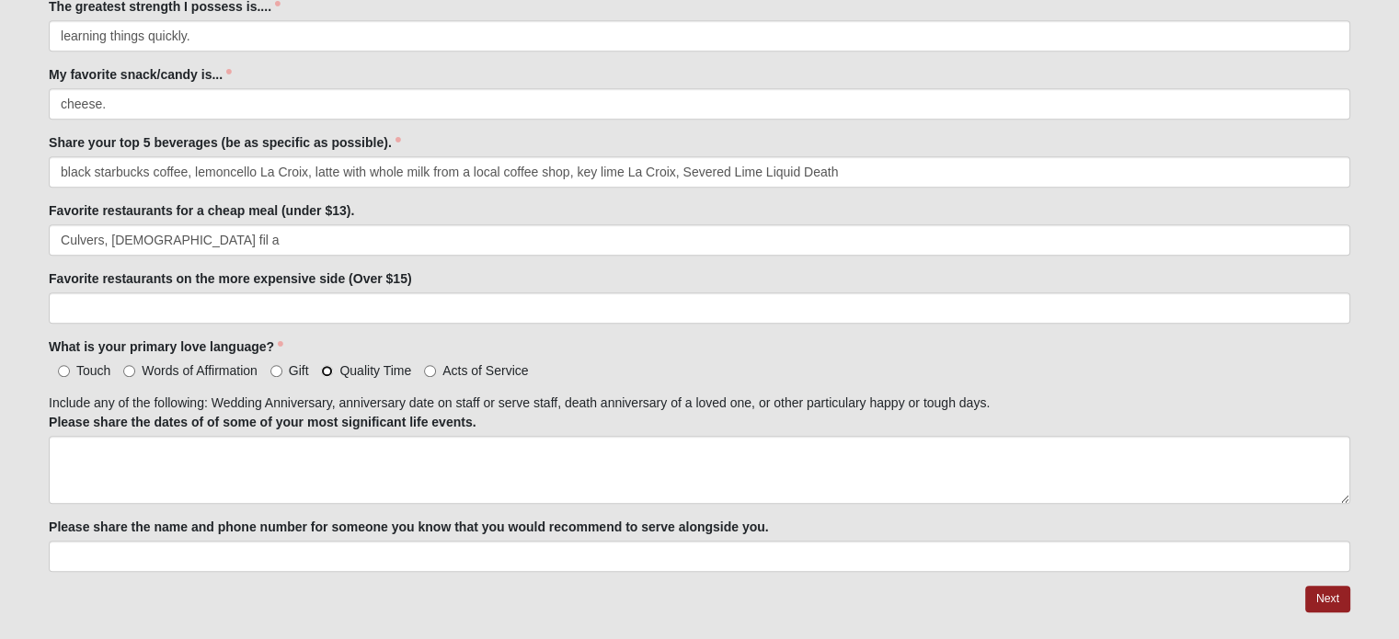
click at [327, 370] on input "Quality Time" at bounding box center [327, 371] width 12 height 12
radio input "true"
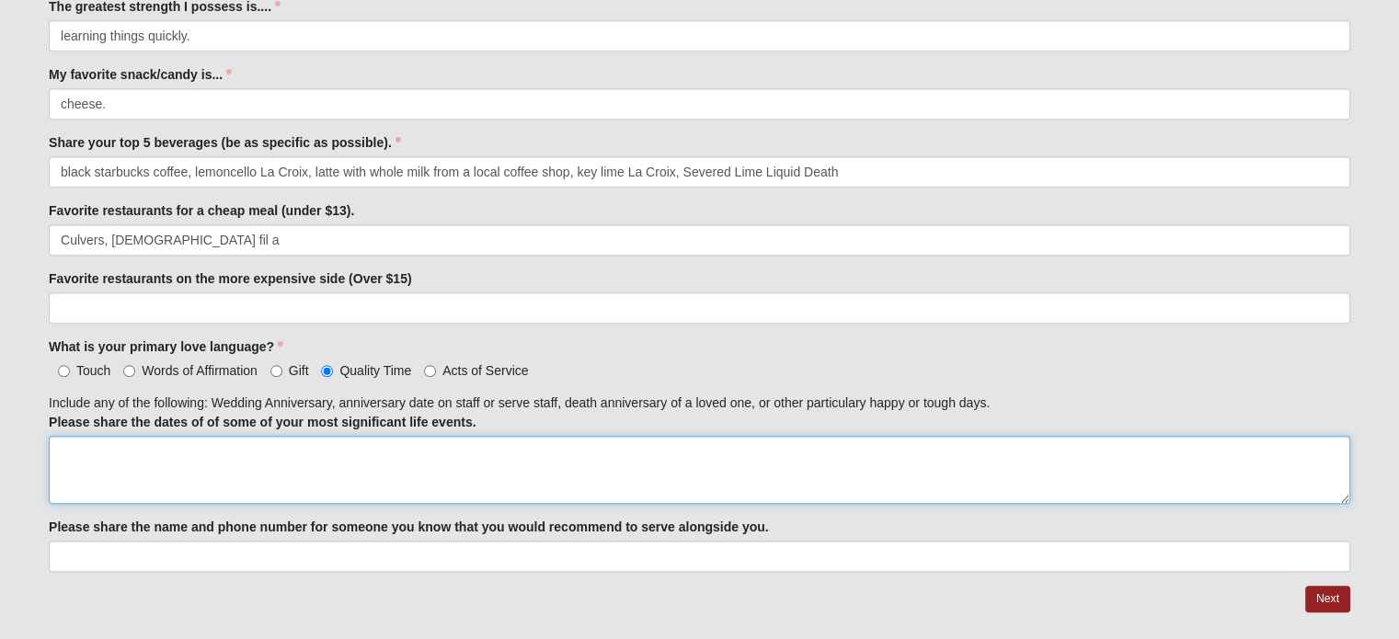
click at [298, 445] on textarea "Please share the dates of of some of your most significant life events." at bounding box center [699, 470] width 1301 height 68
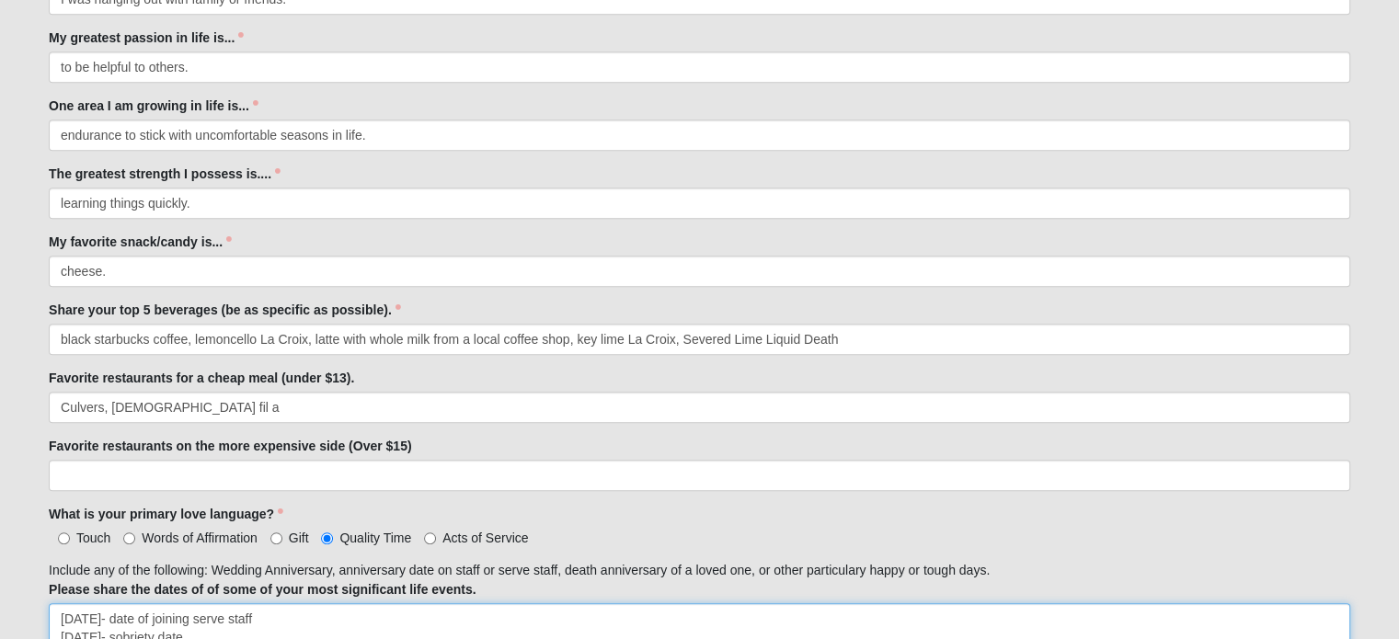
scroll to position [1298, 0]
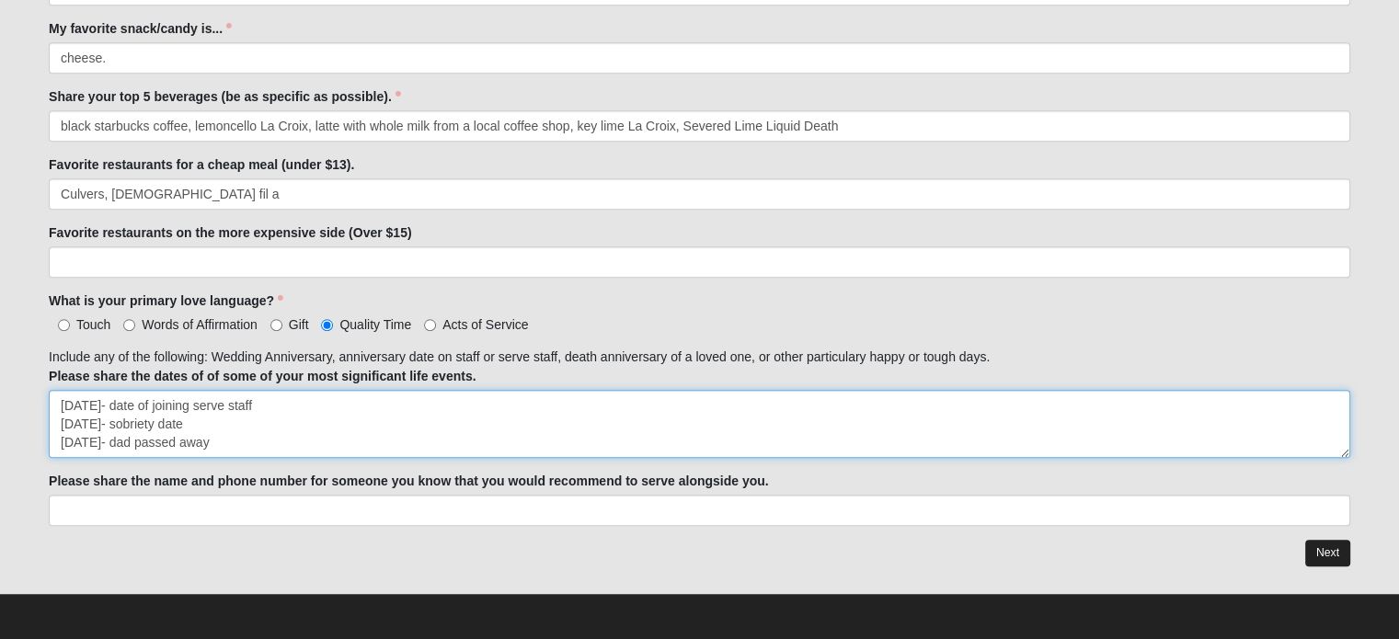
type textarea "[DATE]- date of joining serve staff [DATE]- sobriety date [DATE]- dad passed aw…"
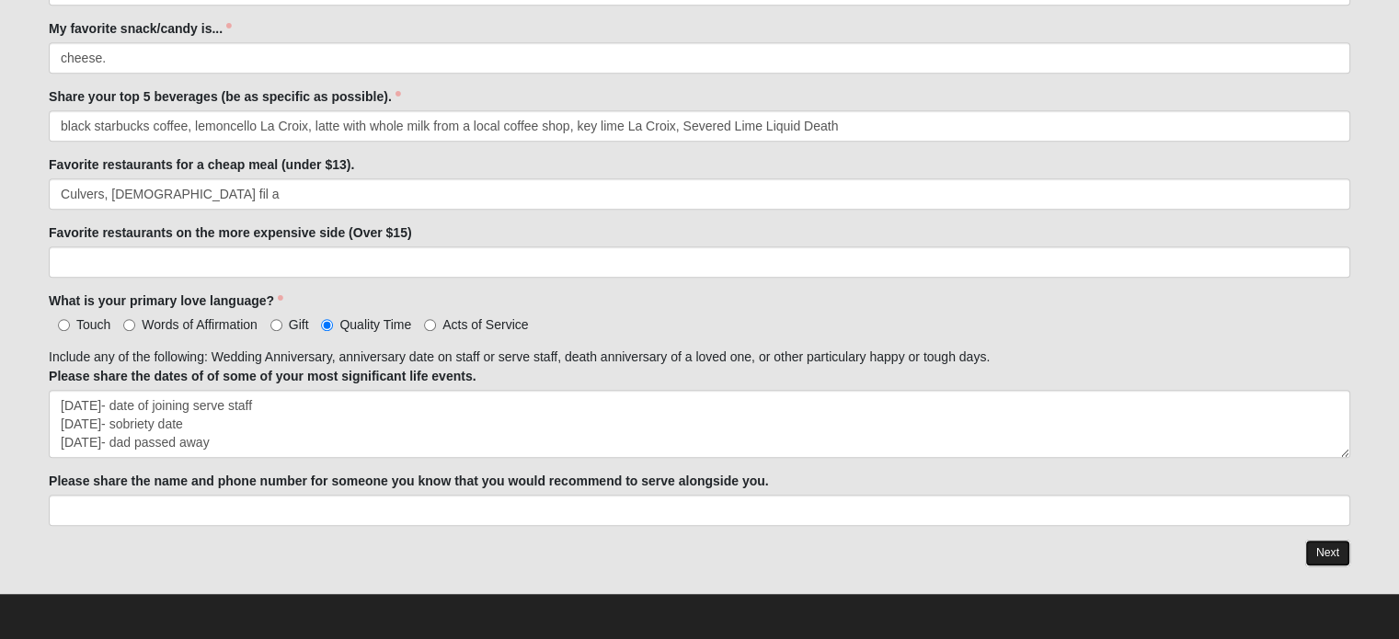
click at [1328, 548] on link "Next" at bounding box center [1327, 553] width 45 height 27
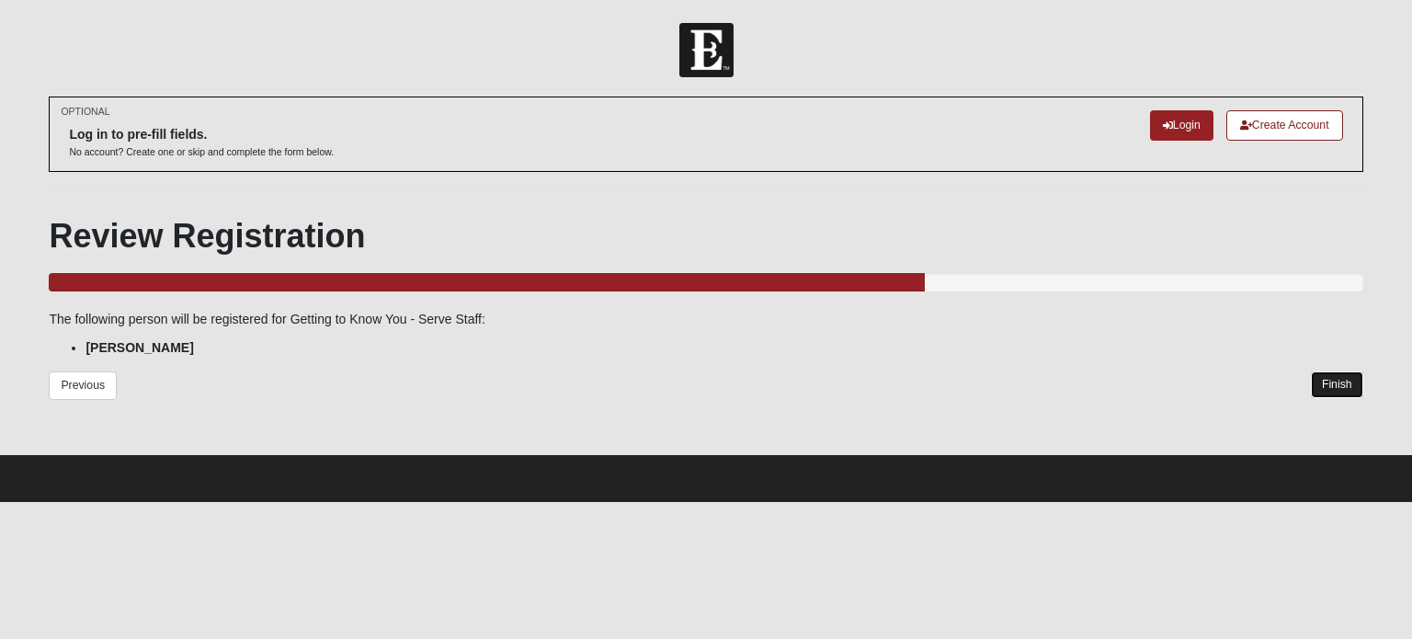
click at [1328, 385] on link "Finish" at bounding box center [1337, 384] width 52 height 27
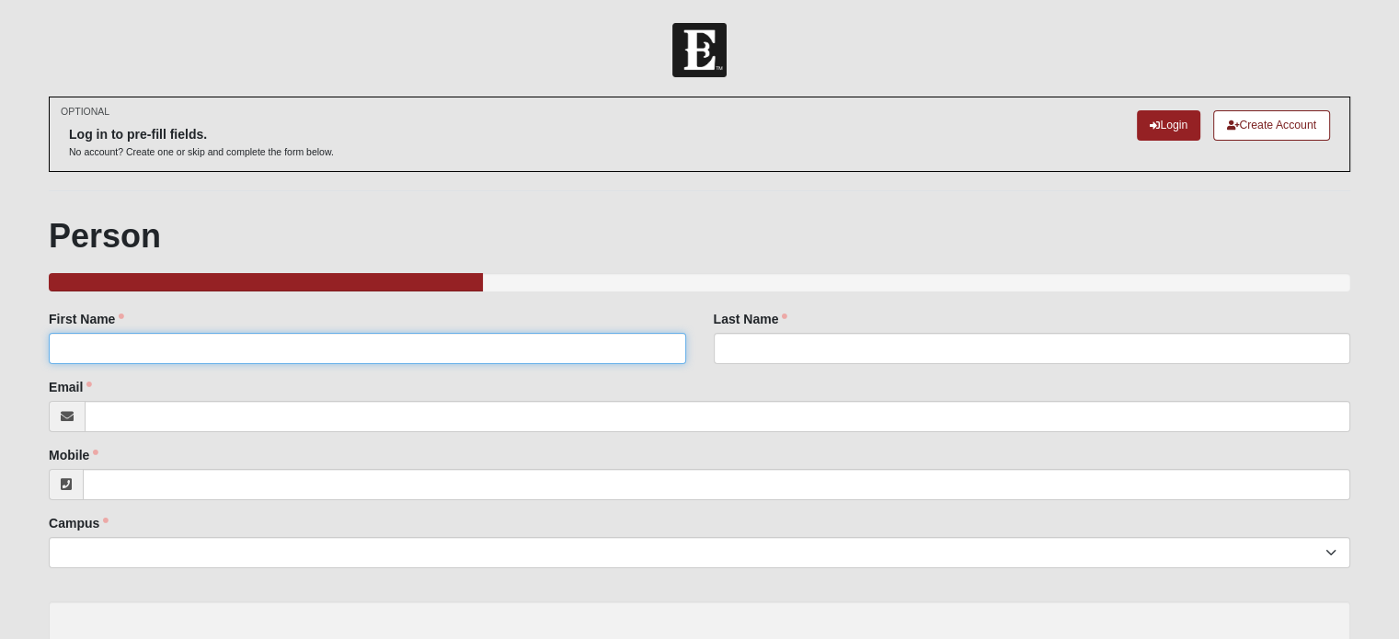
click at [288, 337] on input "First Name" at bounding box center [367, 348] width 636 height 31
type input "[PERSON_NAME]"
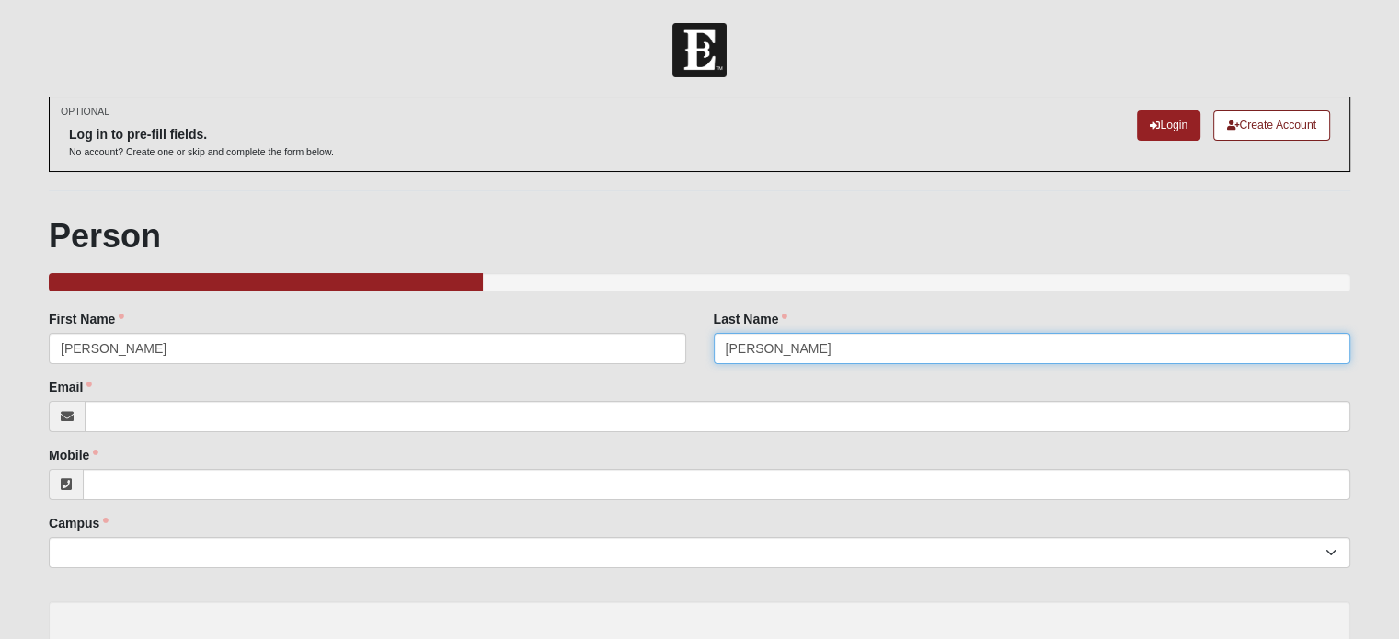
type input "[PERSON_NAME]"
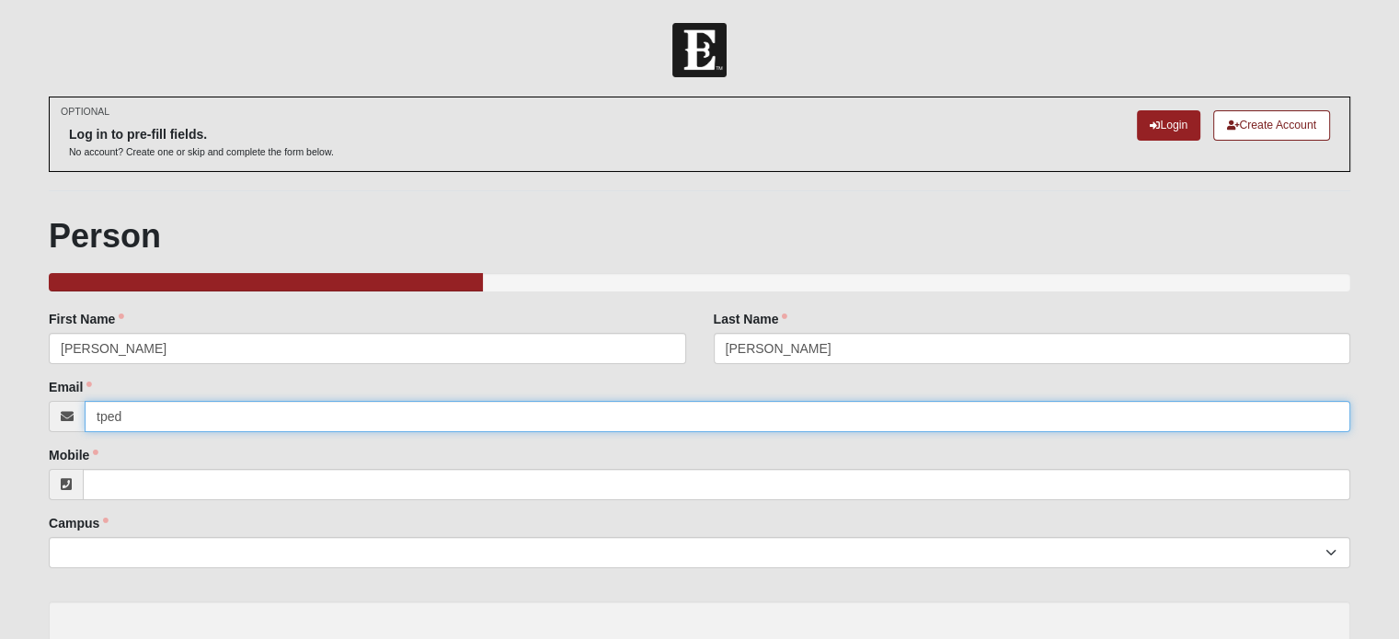
type input "[EMAIL_ADDRESS][DOMAIN_NAME]"
type input "[PHONE_NUMBER]"
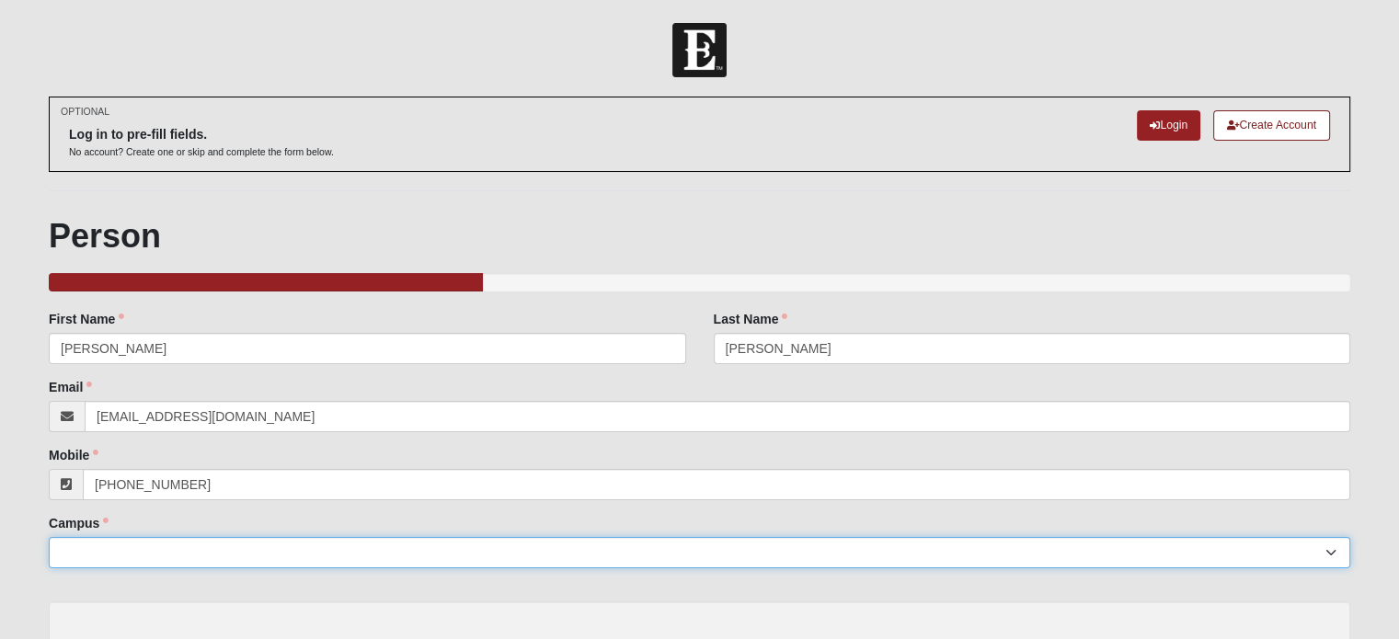
click at [221, 545] on select "Arlington Baymeadows Eleven22 Online [PERSON_NAME][GEOGRAPHIC_DATA] Jesup [GEOG…" at bounding box center [699, 552] width 1301 height 31
select select "2"
click at [49, 537] on select "Arlington Baymeadows Eleven22 Online [PERSON_NAME][GEOGRAPHIC_DATA] Jesup [GEOG…" at bounding box center [699, 552] width 1301 height 31
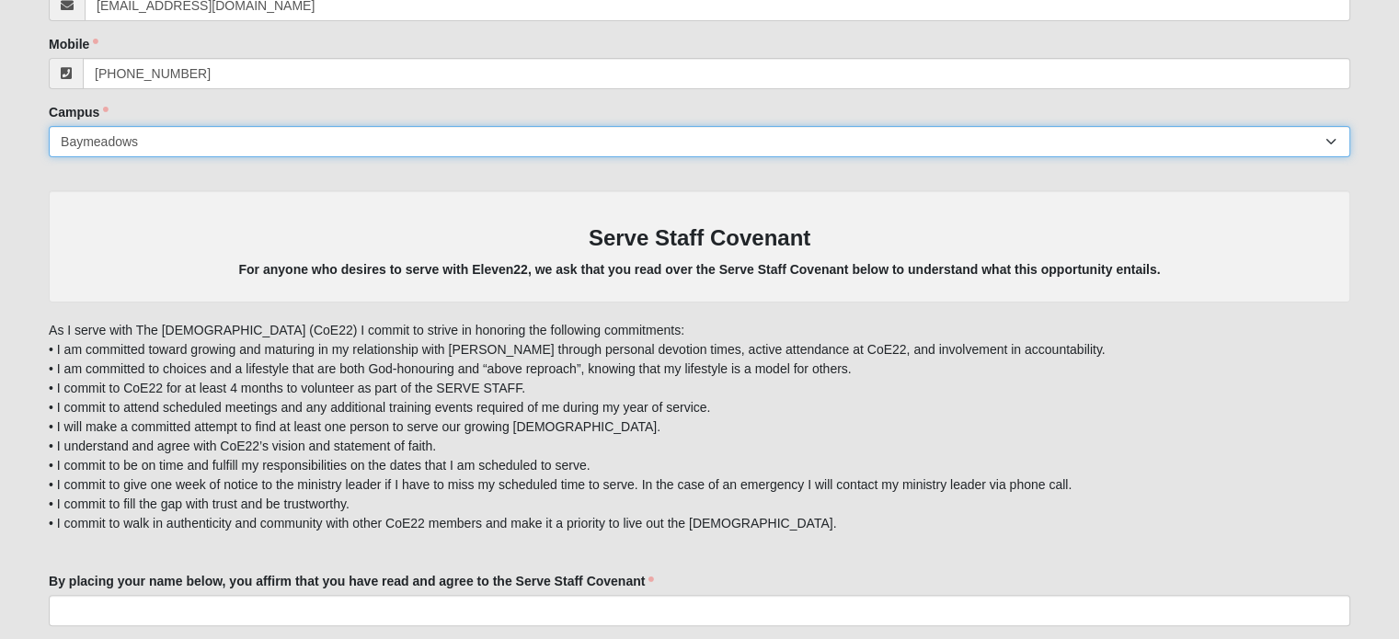
scroll to position [512, 0]
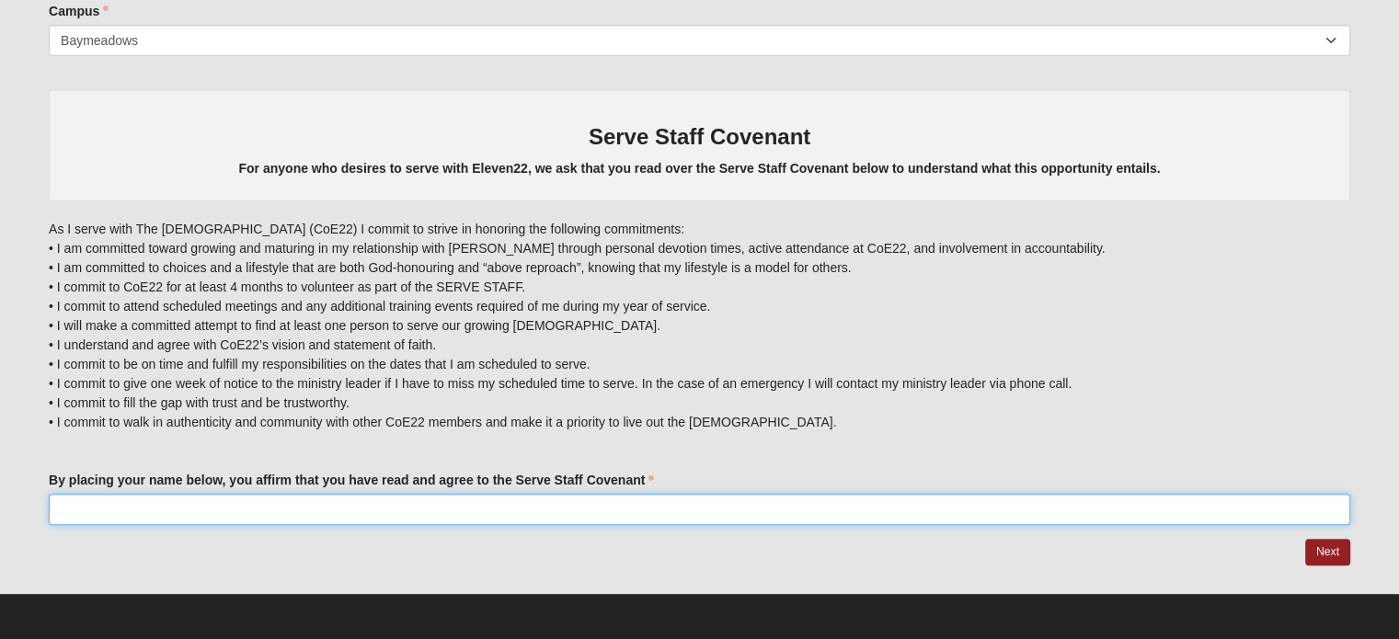
click at [303, 502] on input "By placing your name below, you affirm that you have read and agree to the Serv…" at bounding box center [699, 509] width 1301 height 31
click at [74, 507] on input "[PERSON_NAME]" at bounding box center [699, 509] width 1301 height 31
type input "[PERSON_NAME]"
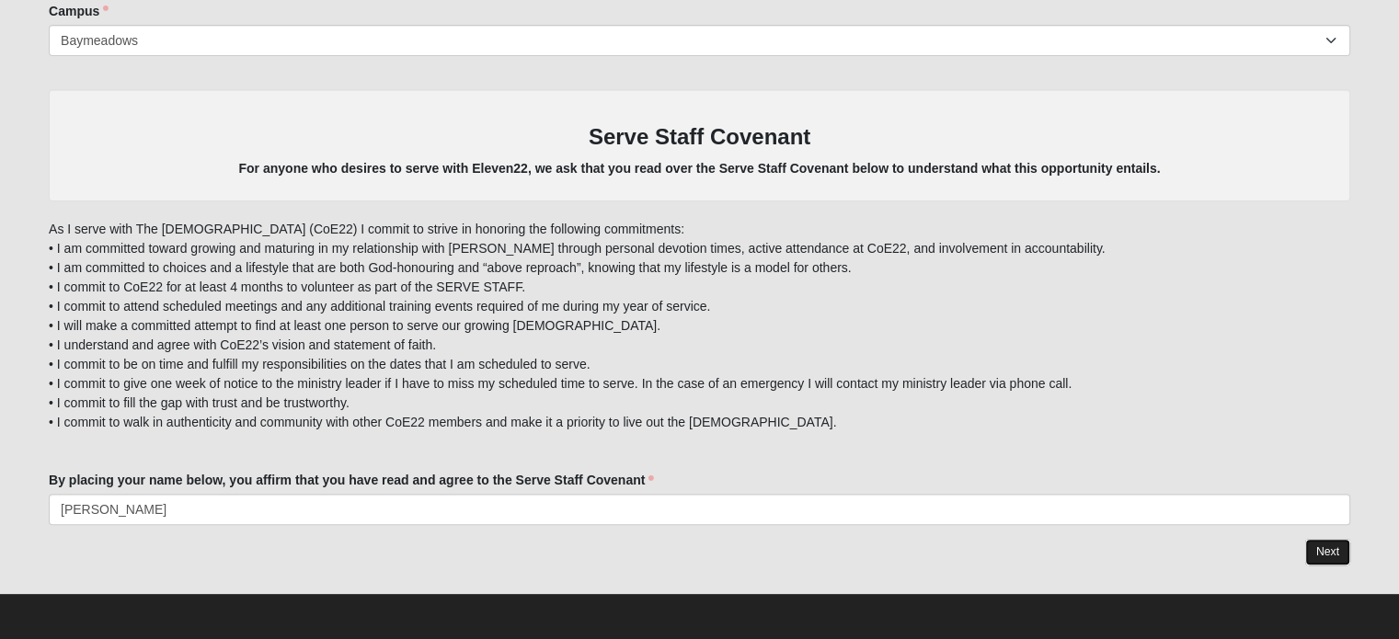
click at [1337, 547] on link "Next" at bounding box center [1327, 552] width 45 height 27
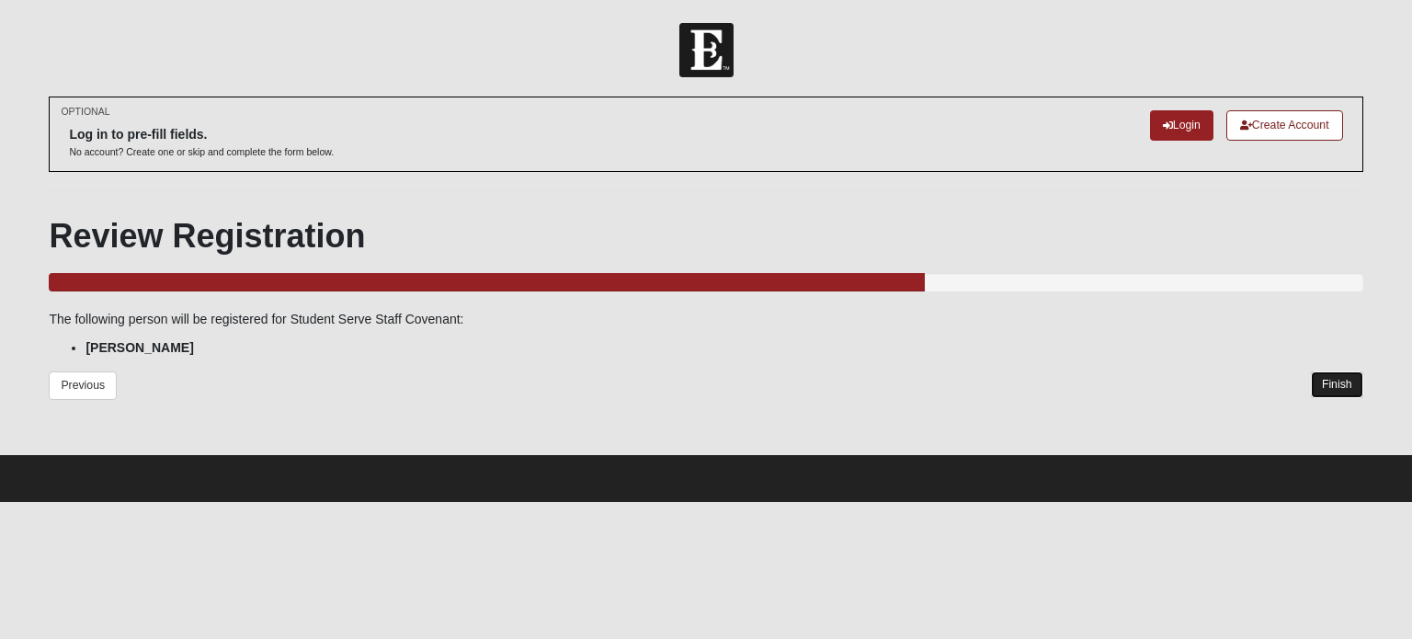
click at [1328, 386] on link "Finish" at bounding box center [1337, 384] width 52 height 27
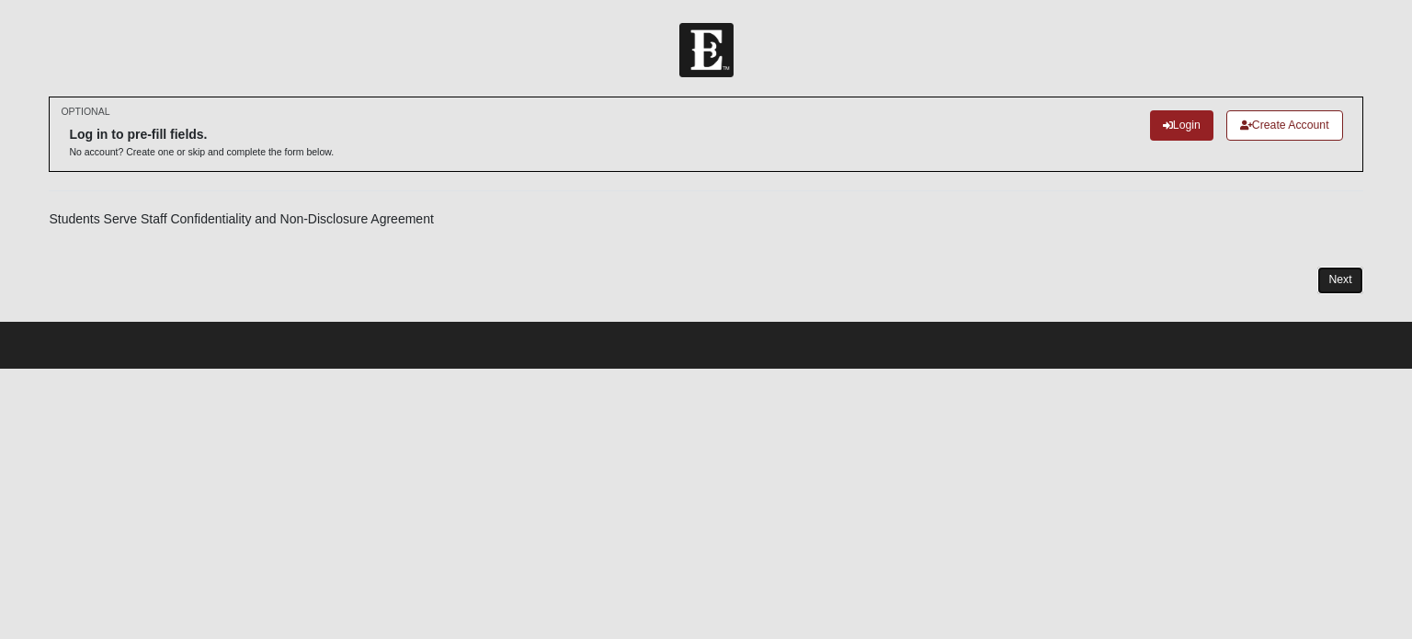
click at [1350, 279] on link "Next" at bounding box center [1340, 280] width 45 height 27
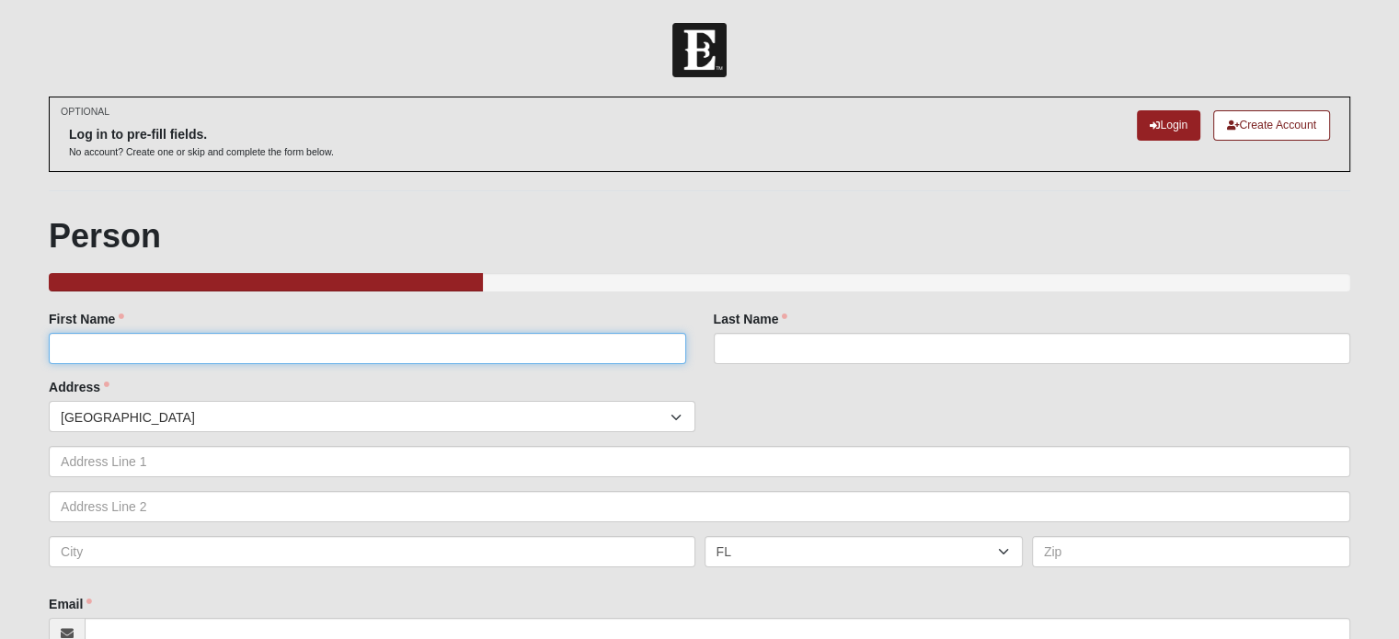
click at [442, 340] on input "First Name" at bounding box center [367, 348] width 636 height 31
type input "[PERSON_NAME]"
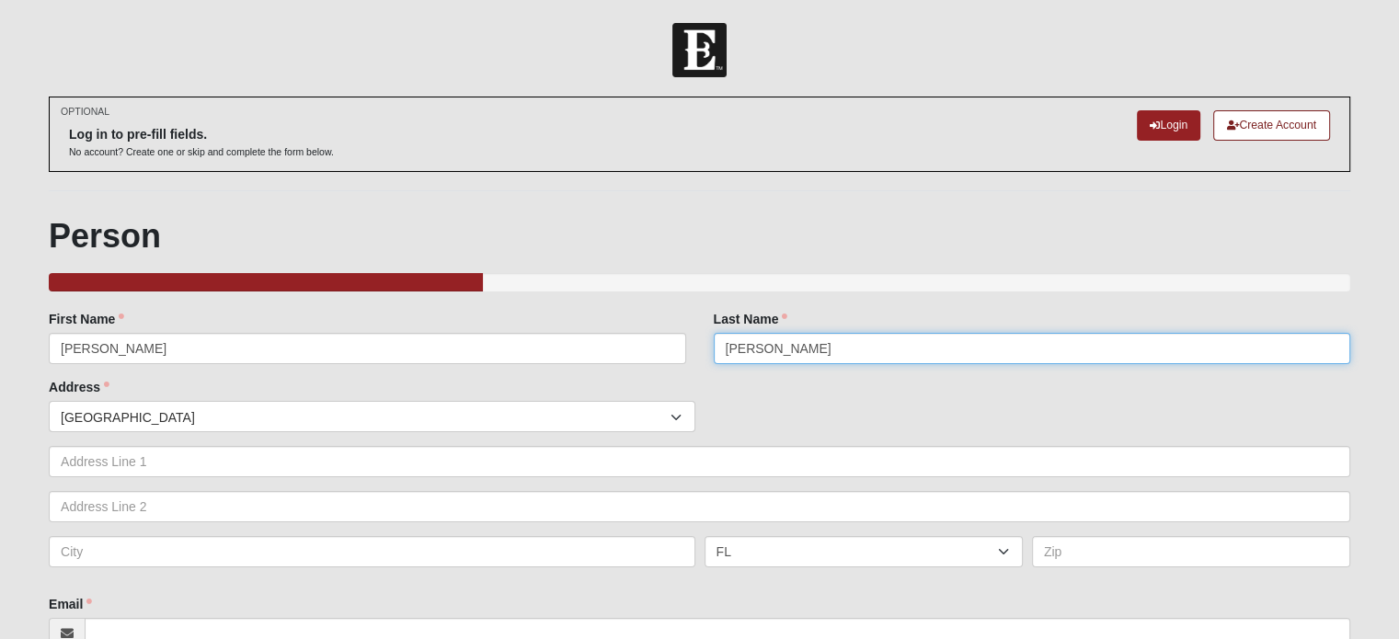
type input "[PERSON_NAME]"
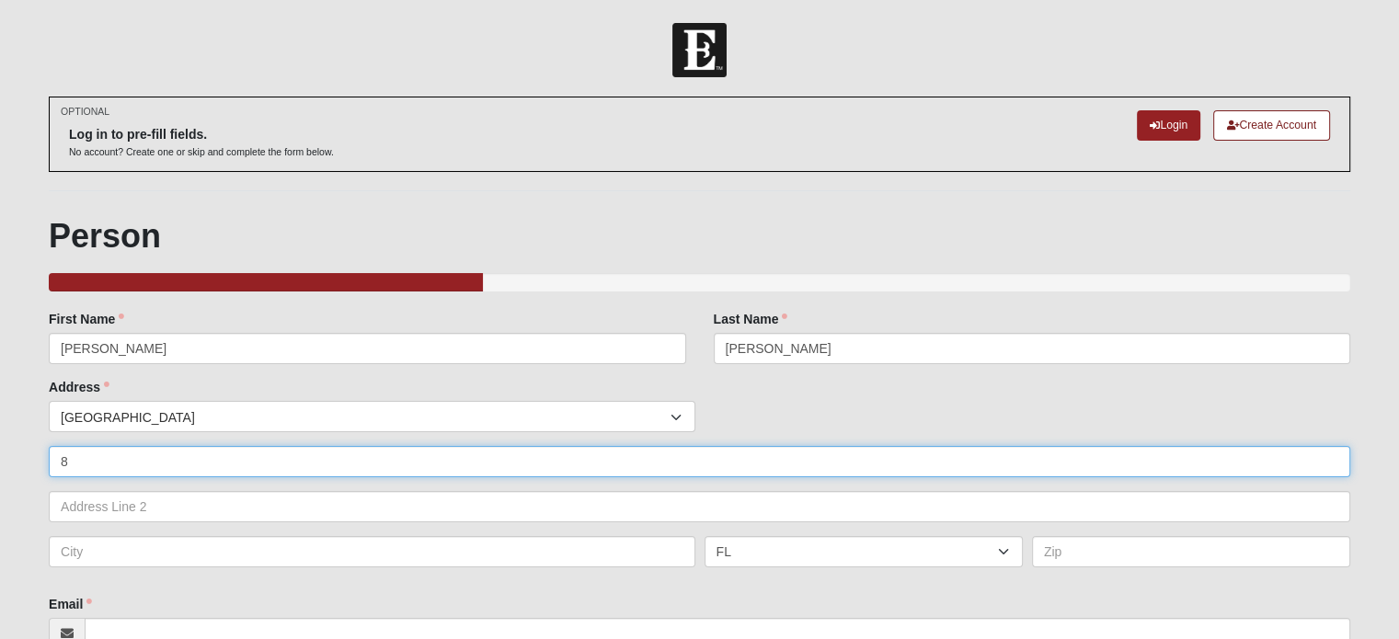
type input "8365 DIX ELLIS TRL"
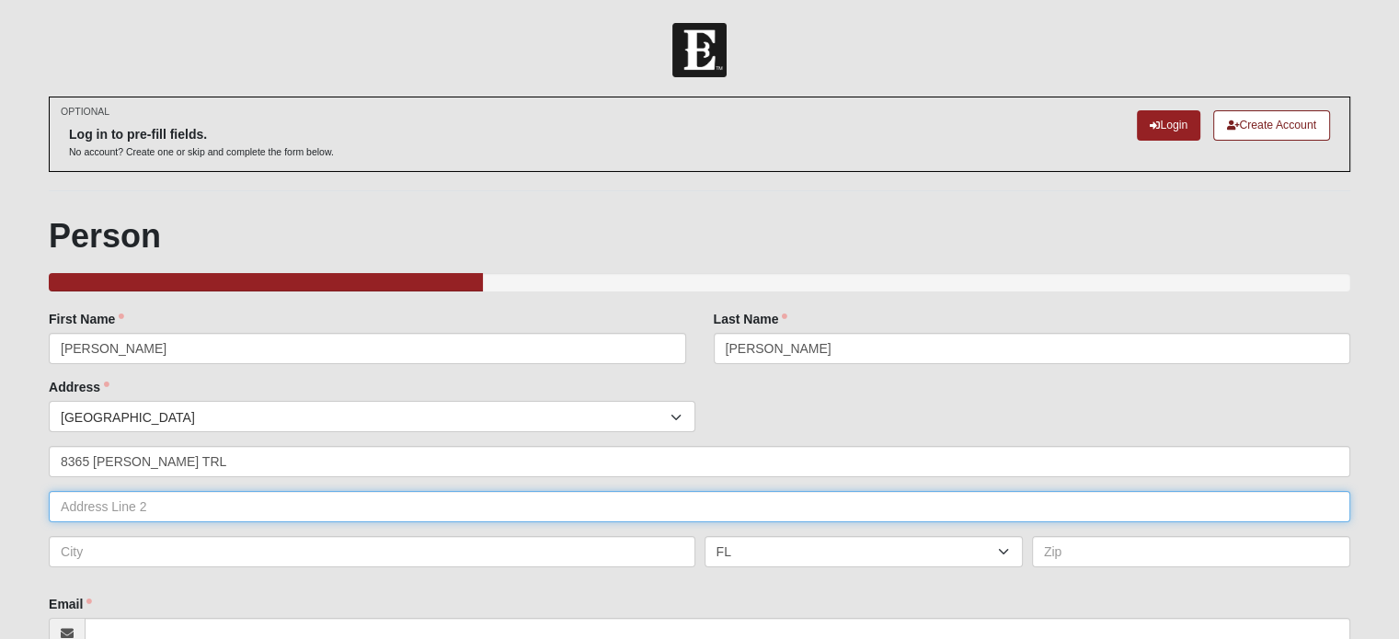
type input "APT 5104"
type input "Jacksonville"
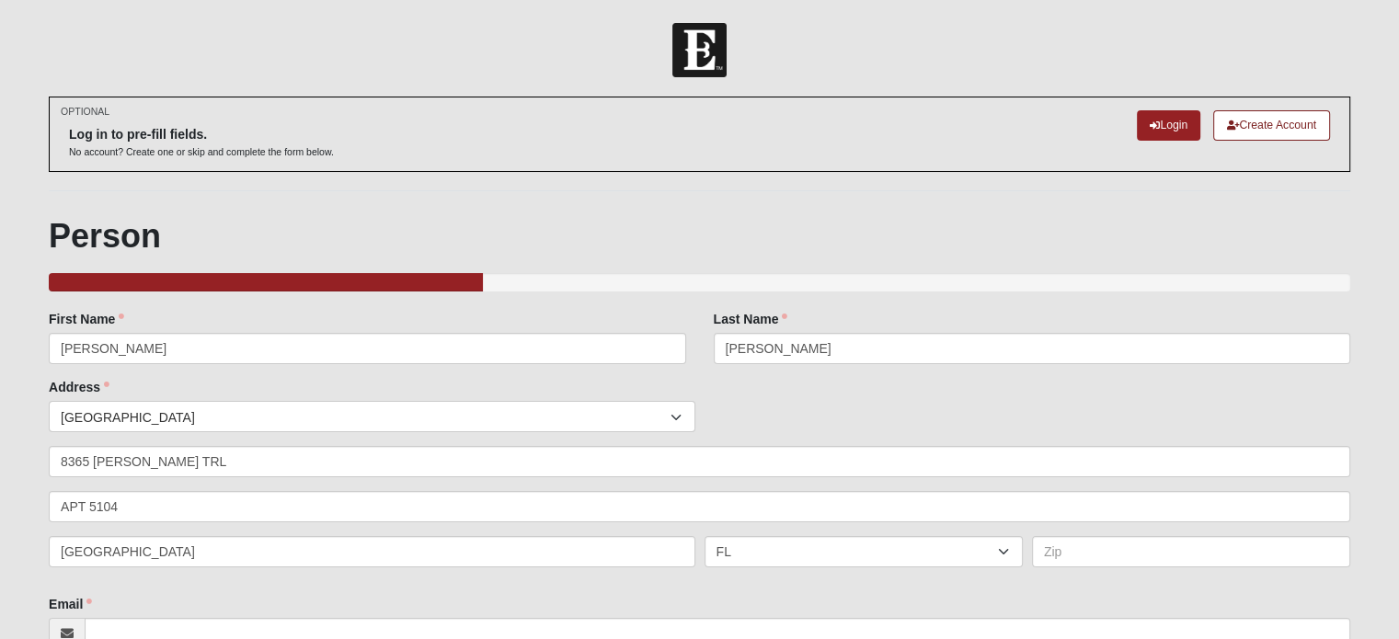
type input "32256"
type input "[EMAIL_ADDRESS][DOMAIN_NAME]"
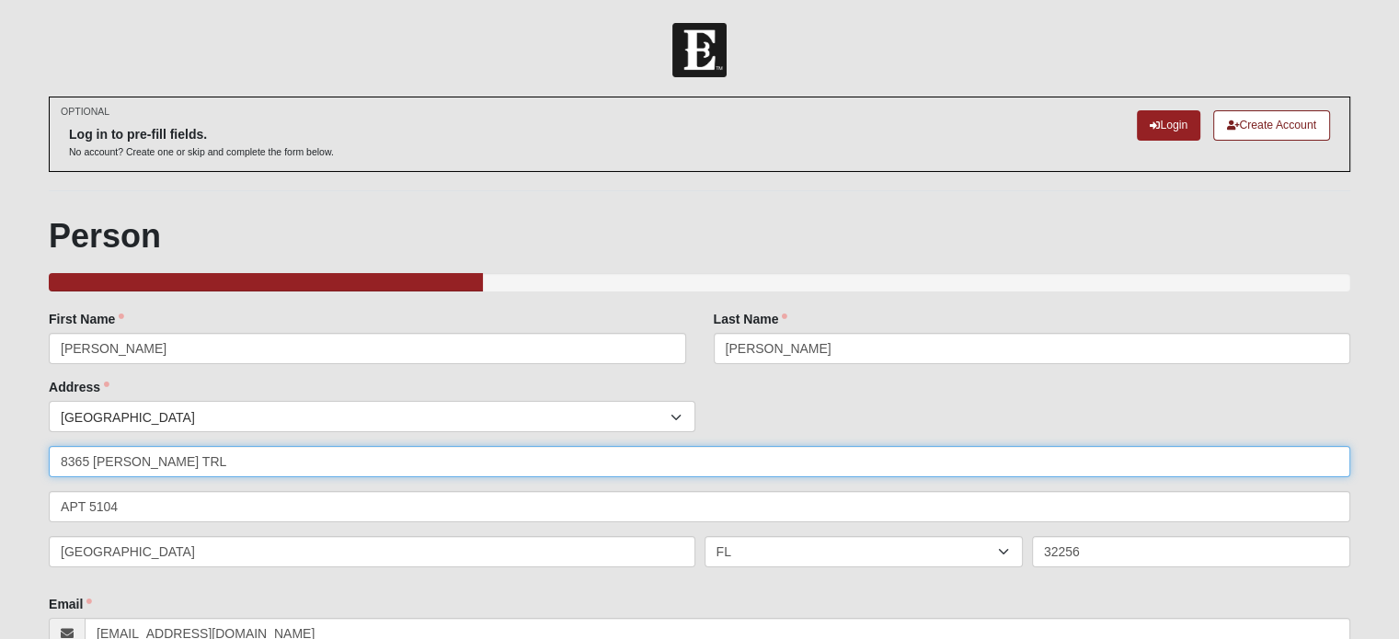
type input "[PHONE_NUMBER]"
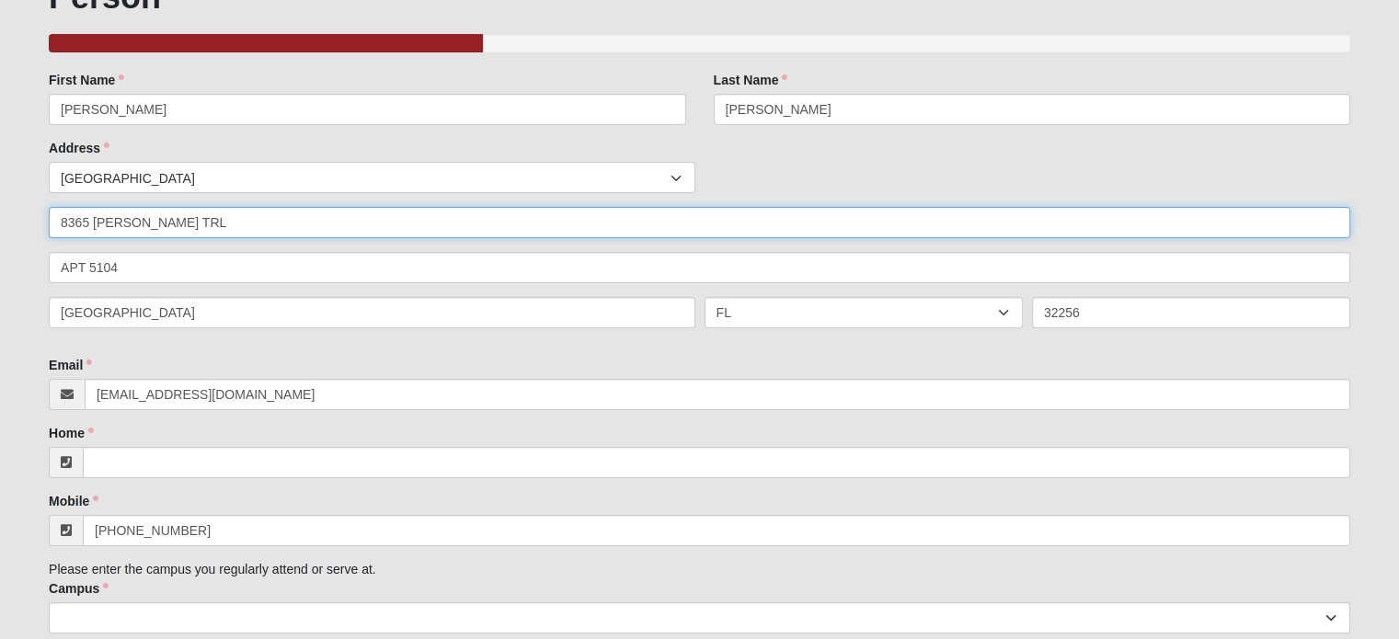
scroll to position [239, 0]
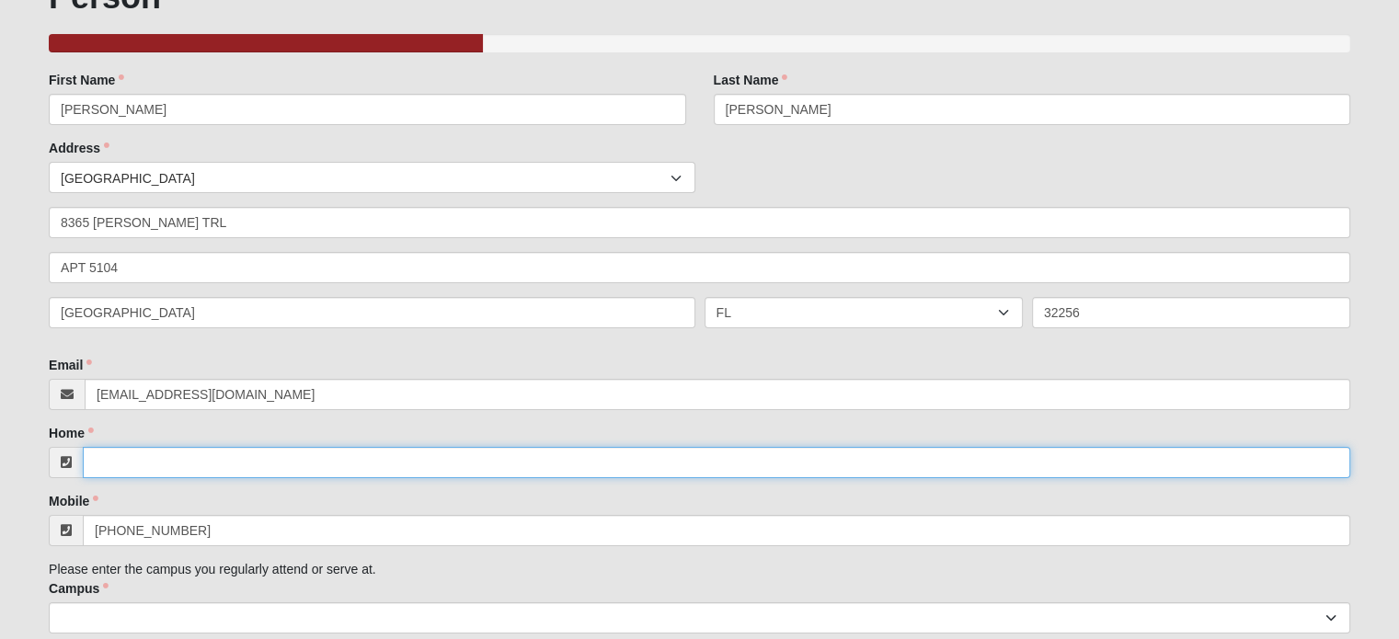
click at [261, 467] on input "Home" at bounding box center [716, 462] width 1267 height 31
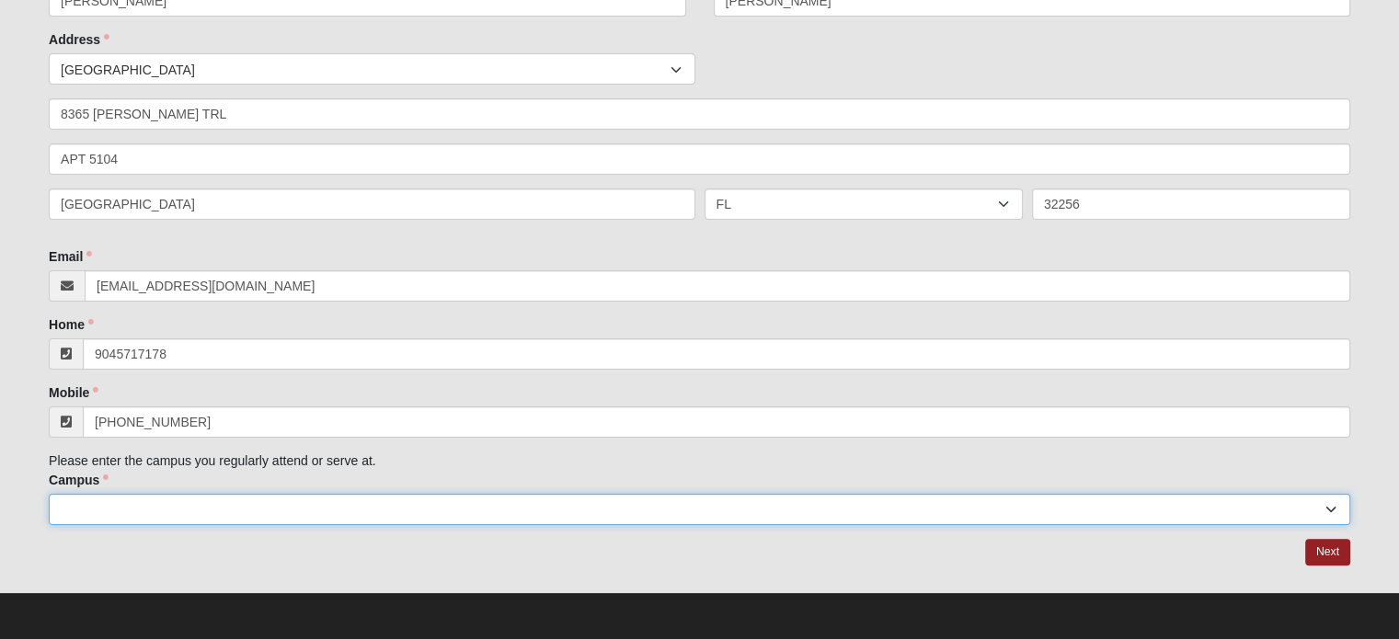
type input "[PHONE_NUMBER]"
click at [261, 515] on select "Arlington Baymeadows Eleven22 Online Fleming Island Jesup Mandarin North Jax Or…" at bounding box center [699, 509] width 1301 height 31
select select "2"
click at [49, 494] on select "Arlington Baymeadows Eleven22 Online Fleming Island Jesup Mandarin North Jax Or…" at bounding box center [699, 509] width 1301 height 31
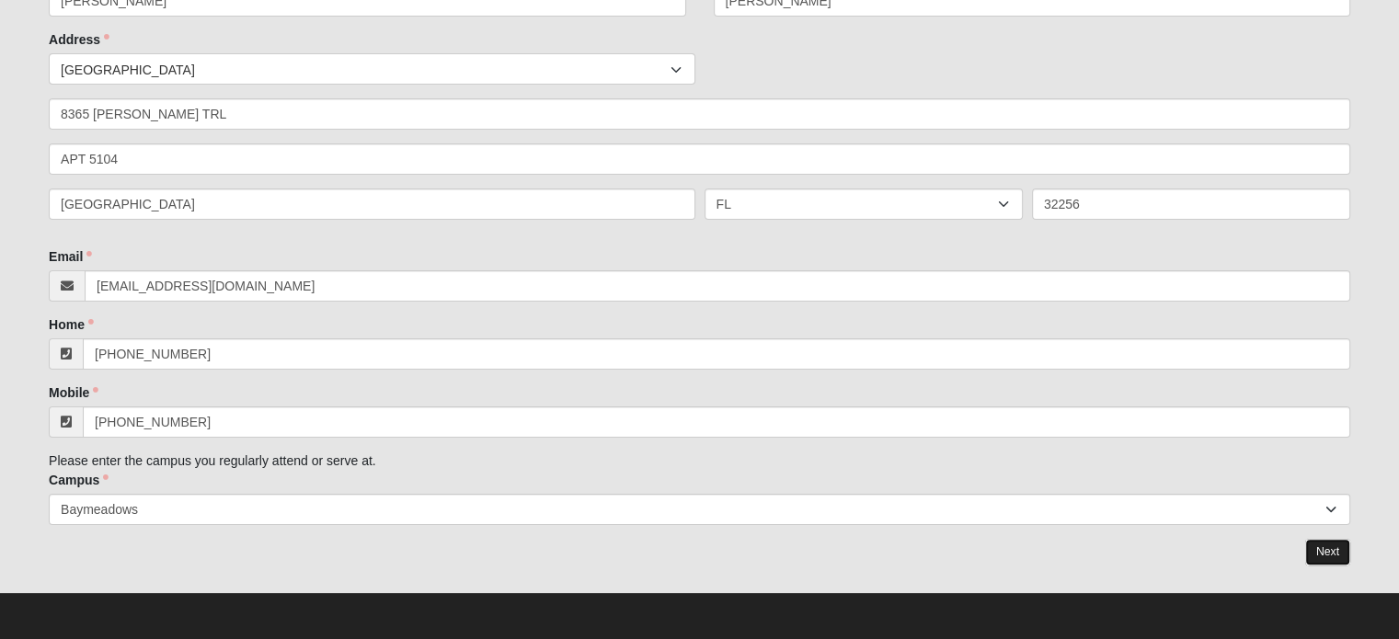
click at [1328, 554] on link "Next" at bounding box center [1327, 552] width 45 height 27
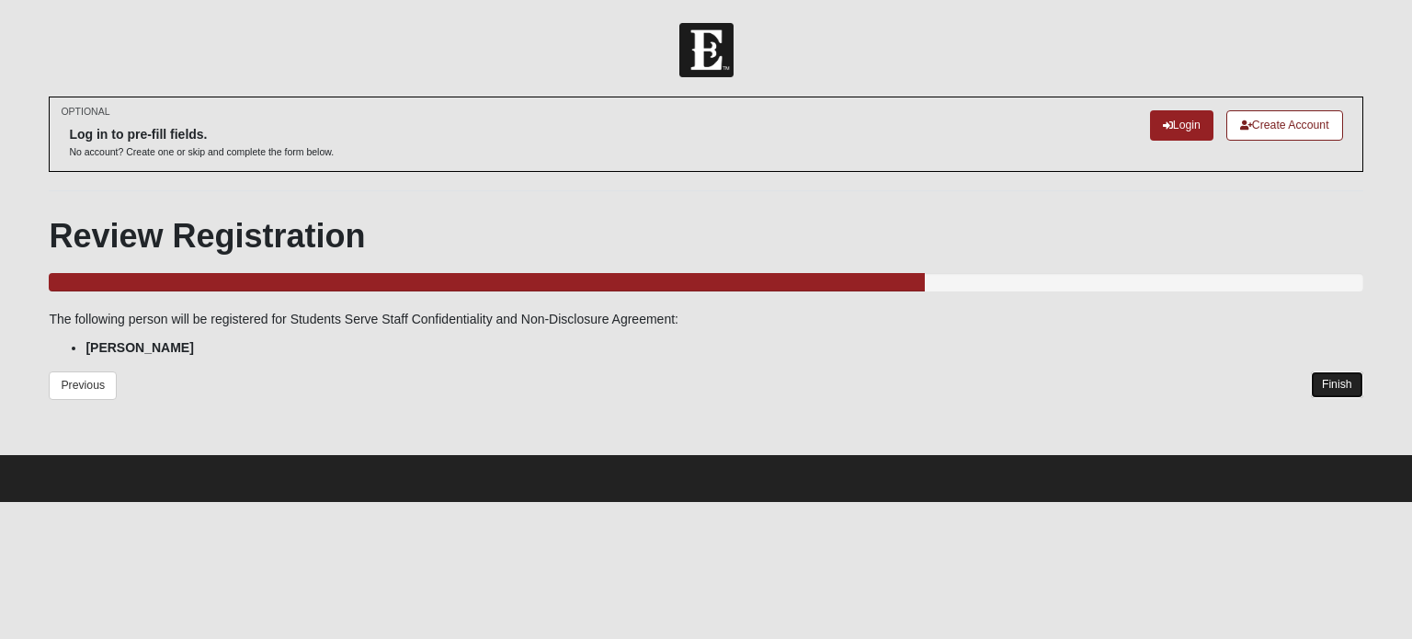
click at [1339, 382] on link "Finish" at bounding box center [1337, 384] width 52 height 27
